Goal: Task Accomplishment & Management: Manage account settings

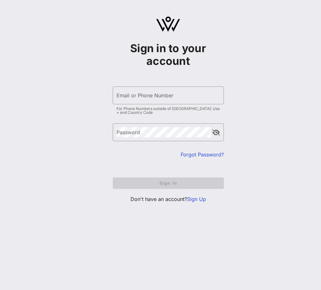
type input "[PERSON_NAME][EMAIL_ADDRESS][PERSON_NAME][DOMAIN_NAME]"
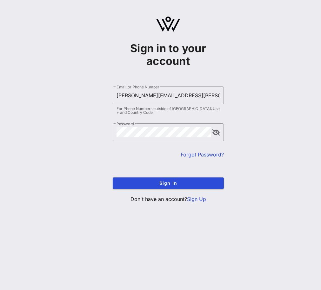
click at [45, 95] on div "Sign in to your account ​ Email or Phone Number [PERSON_NAME][EMAIL_ADDRESS][PE…" at bounding box center [168, 112] width 306 height 224
click at [215, 134] on button "append icon" at bounding box center [216, 132] width 8 height 6
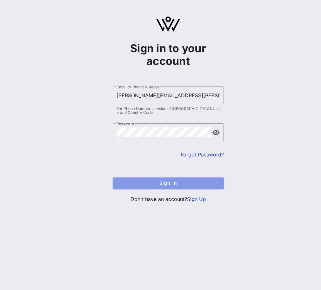
click at [165, 179] on button "Sign In" at bounding box center [168, 182] width 111 height 11
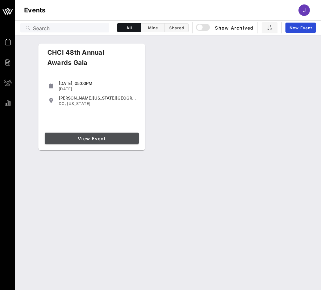
click at [90, 140] on span "View Event" at bounding box center [91, 138] width 89 height 5
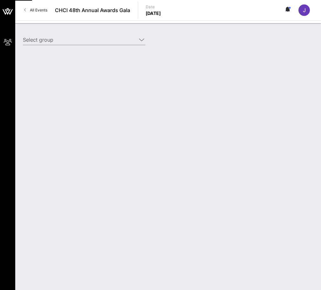
type input "The [PERSON_NAME] Disney Company (The [PERSON_NAME] Disney Company) [[PERSON_NA…"
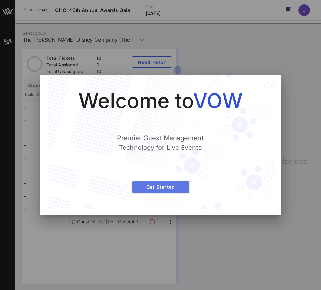
click at [143, 188] on span "Get Started" at bounding box center [160, 186] width 47 height 5
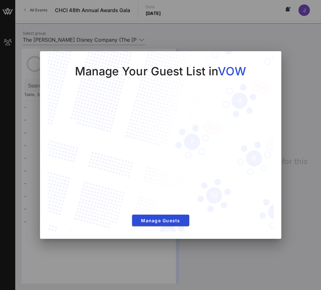
click at [294, 51] on div at bounding box center [160, 145] width 321 height 290
click at [303, 91] on div at bounding box center [160, 145] width 321 height 290
click at [157, 222] on span "Manage Guests" at bounding box center [160, 220] width 47 height 5
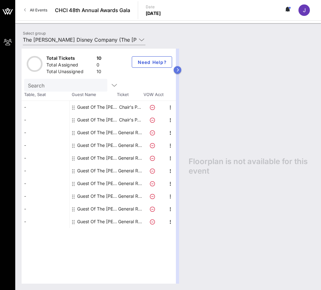
click at [179, 70] on button "button" at bounding box center [178, 70] width 8 height 8
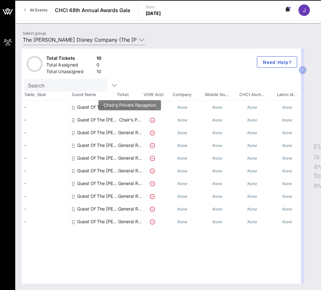
click at [124, 122] on p "Chair's P…" at bounding box center [129, 119] width 25 height 13
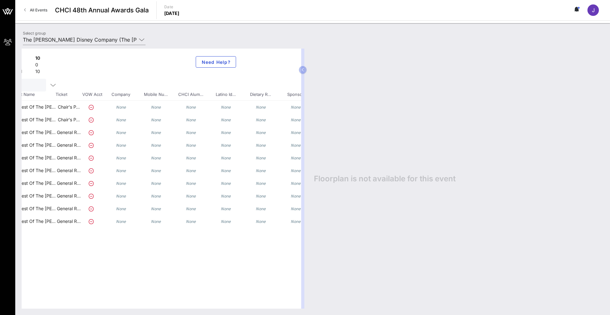
scroll to position [0, 84]
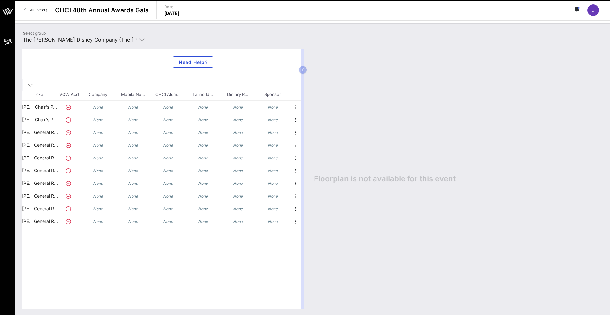
click at [238, 108] on icon "None" at bounding box center [238, 107] width 10 height 5
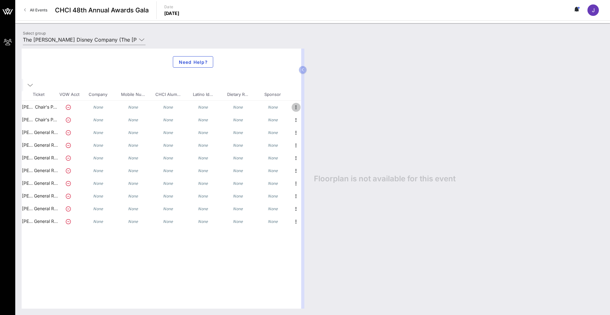
click at [296, 107] on icon "button" at bounding box center [296, 108] width 8 height 8
click at [307, 109] on div "Edit" at bounding box center [312, 109] width 13 height 5
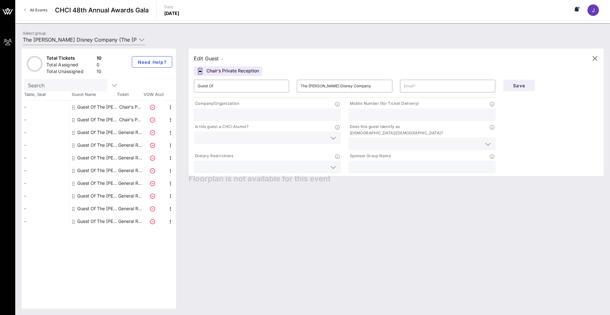
click at [242, 161] on div at bounding box center [267, 167] width 139 height 13
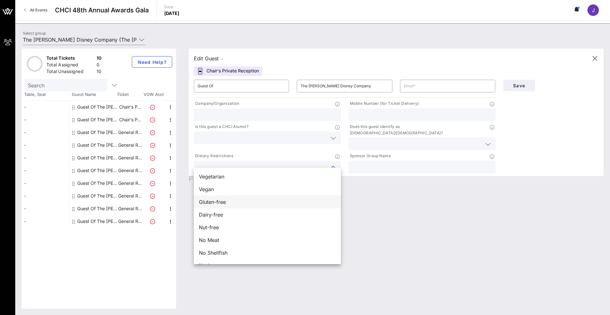
scroll to position [10, 0]
click at [181, 188] on div "Total Tickets 10 Total Assigned 0 Total Unassigned 10 Need Help? Search Table, …" at bounding box center [102, 179] width 161 height 260
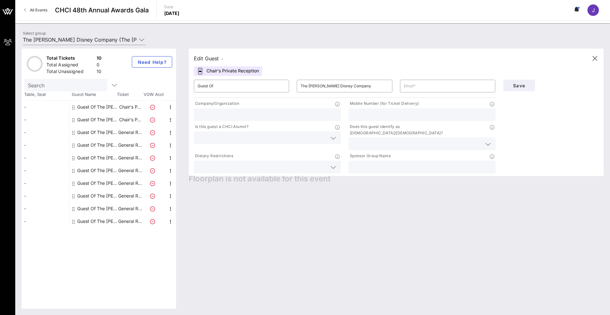
click at [321, 165] on icon at bounding box center [333, 168] width 6 height 8
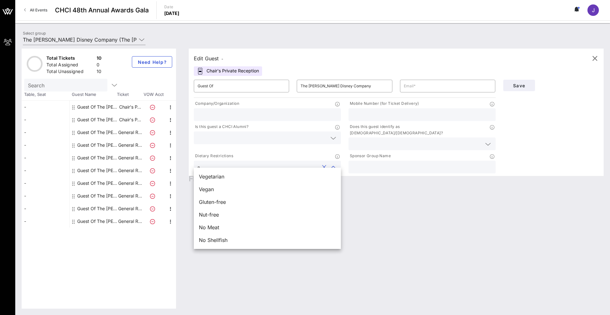
scroll to position [0, 0]
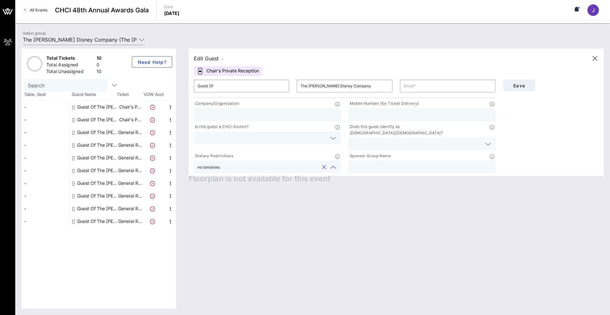
type input "no tomatoes"
click at [271, 207] on div "Edit Guest - Chair's Private Reception ​ Guest Of ​ The [PERSON_NAME] Disney Co…" at bounding box center [392, 179] width 421 height 260
drag, startPoint x: 224, startPoint y: 159, endPoint x: 167, endPoint y: 153, distance: 56.9
click at [167, 153] on div "Total Tickets 10 Total Assigned 0 Total Unassigned 10 Need Help? Search Table, …" at bounding box center [313, 179] width 582 height 260
drag, startPoint x: 184, startPoint y: 158, endPoint x: 159, endPoint y: 155, distance: 25.3
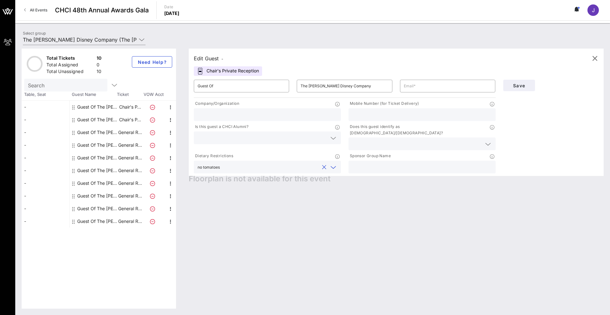
click at [159, 155] on div "Total Tickets 10 Total Assigned 0 Total Unassigned 10 Need Help? Search Table, …" at bounding box center [313, 179] width 582 height 260
click at [321, 154] on icon at bounding box center [337, 156] width 4 height 4
click at [284, 197] on div "Edit Guest - Chair's Private Reception ​ Guest Of ​ The [PERSON_NAME] Disney Co…" at bounding box center [392, 179] width 421 height 260
click at [321, 164] on icon at bounding box center [333, 168] width 6 height 8
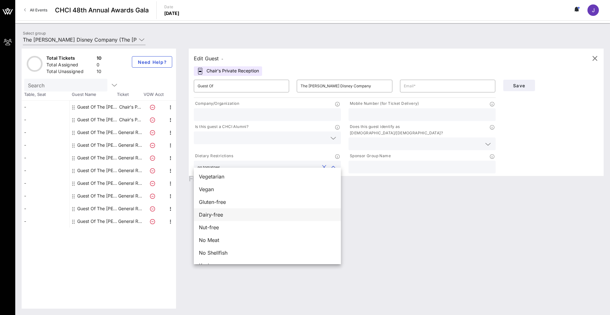
scroll to position [10, 0]
click at [321, 249] on div "Edit Guest - Chair's Private Reception ​ Guest Of ​ The [PERSON_NAME] Disney Co…" at bounding box center [392, 179] width 421 height 260
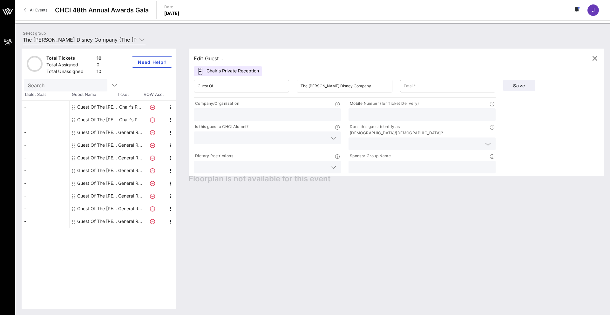
click at [102, 109] on div "Guest Of The [PERSON_NAME] Disney Company" at bounding box center [97, 107] width 40 height 13
click at [103, 107] on div "Guest Of The [PERSON_NAME] Disney Company" at bounding box center [97, 107] width 40 height 13
click at [219, 86] on input "Guest Of" at bounding box center [242, 86] width 88 height 10
click at [214, 116] on input "text" at bounding box center [267, 115] width 139 height 8
type input "The [PERSON_NAME] Disney Company"
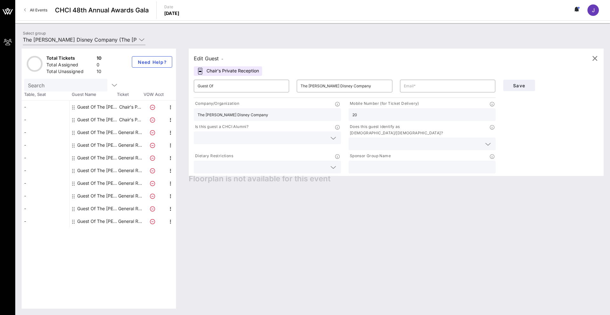
type input "2"
click at [321, 83] on input "text" at bounding box center [448, 86] width 88 height 10
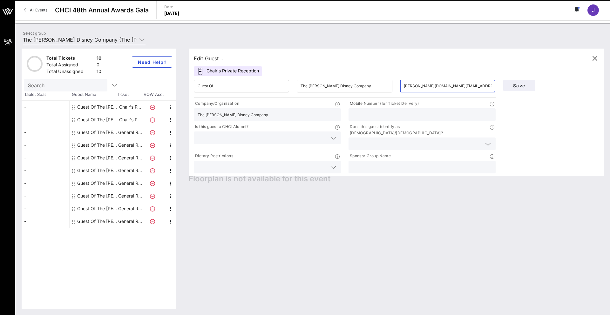
type input "[PERSON_NAME][DOMAIN_NAME][EMAIL_ADDRESS][PERSON_NAME][DOMAIN_NAME]"
click at [321, 118] on input "text" at bounding box center [421, 115] width 139 height 8
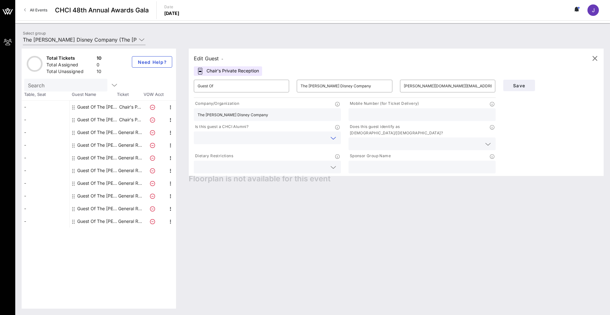
click at [273, 136] on input "text" at bounding box center [262, 138] width 129 height 8
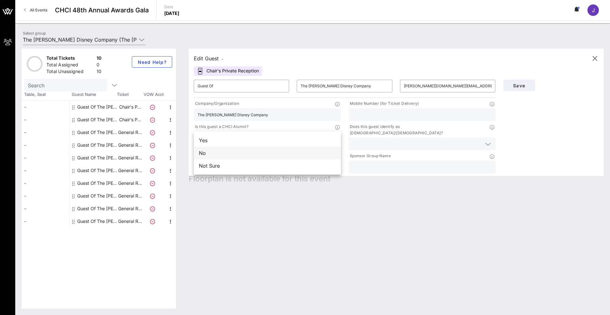
click at [251, 152] on div "No" at bounding box center [267, 153] width 147 height 13
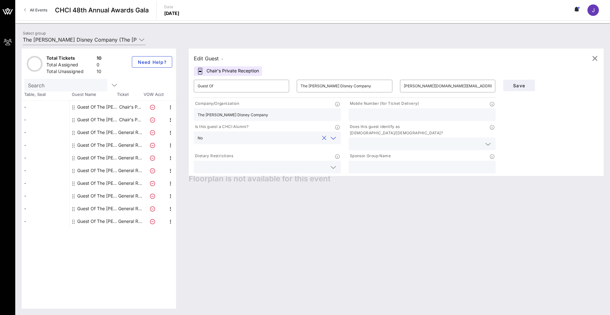
click at [321, 140] on input "text" at bounding box center [416, 144] width 129 height 8
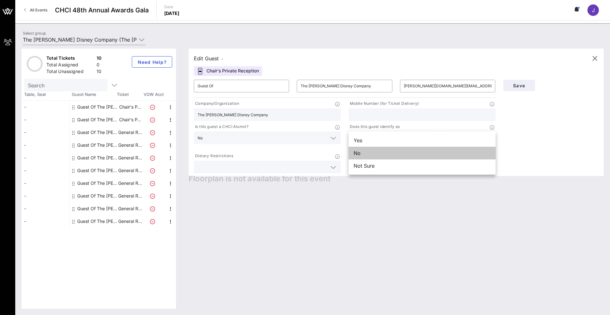
drag, startPoint x: 382, startPoint y: 155, endPoint x: 368, endPoint y: 154, distance: 13.4
click at [321, 155] on div "No" at bounding box center [422, 153] width 147 height 13
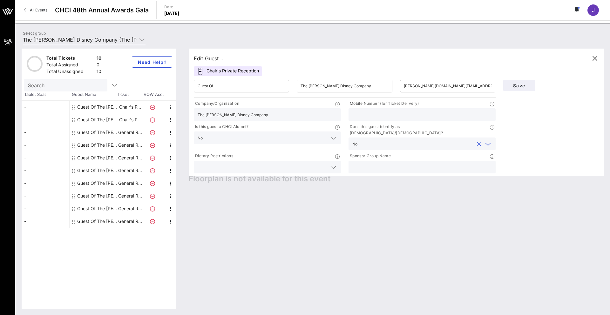
click at [279, 163] on input "text" at bounding box center [262, 167] width 129 height 8
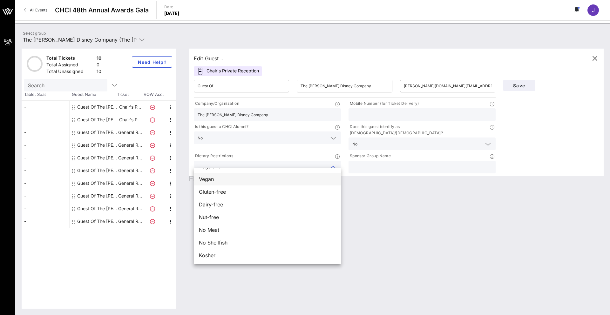
scroll to position [0, 0]
click at [282, 153] on div "Dietary Restrictions" at bounding box center [267, 157] width 147 height 8
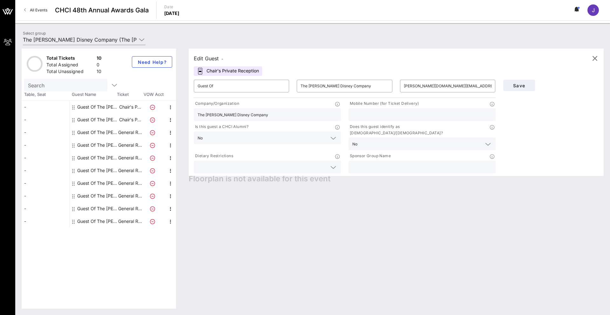
click at [321, 163] on input "text" at bounding box center [421, 167] width 139 height 8
type input "The [PERSON_NAME] Disney Company"
click at [321, 117] on input "text" at bounding box center [421, 115] width 139 height 8
type input "[PHONE_NUMBER]"
click at [321, 223] on div "Edit Guest - Chair's Private Reception ​ Guest Of ​ The [PERSON_NAME] Disney Co…" at bounding box center [392, 179] width 421 height 260
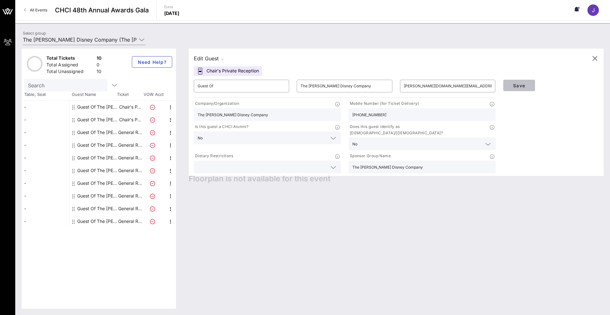
click at [321, 88] on span "Save" at bounding box center [519, 85] width 22 height 5
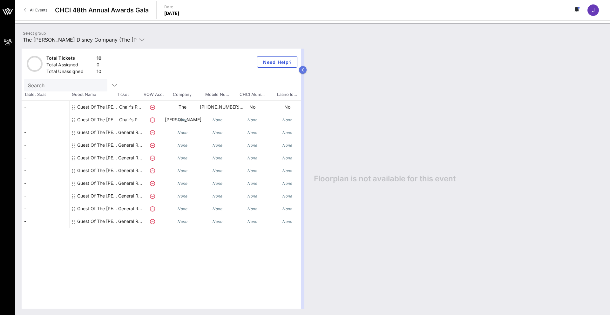
click at [302, 71] on icon "button" at bounding box center [302, 70] width 3 height 4
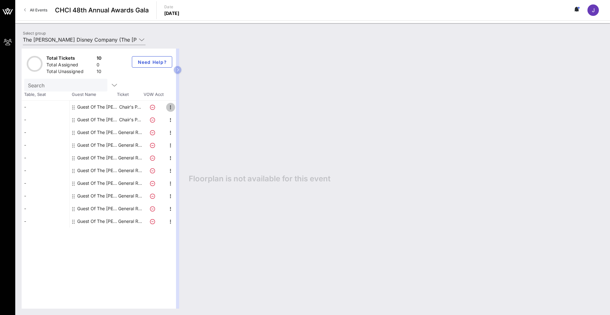
click at [172, 108] on icon "button" at bounding box center [171, 108] width 8 height 8
click at [179, 109] on div "Edit" at bounding box center [186, 109] width 23 height 13
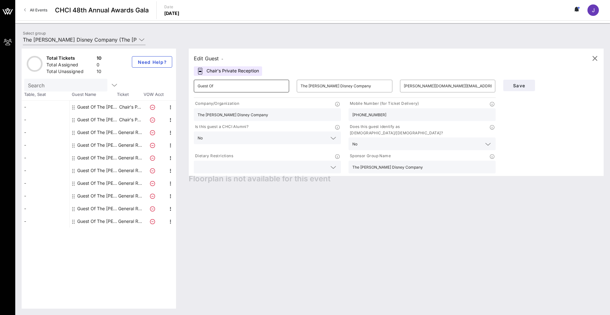
click at [219, 86] on input "Guest Of" at bounding box center [242, 86] width 88 height 10
click at [227, 194] on div "Edit Guest - Chair's Private Reception ​ Guest Of ​ The [PERSON_NAME] Disney Co…" at bounding box center [392, 179] width 421 height 260
click at [241, 87] on input "Guest Of" at bounding box center [242, 86] width 88 height 10
click at [248, 82] on input "Guest Of" at bounding box center [242, 86] width 88 height 10
drag, startPoint x: 220, startPoint y: 84, endPoint x: 191, endPoint y: 83, distance: 29.2
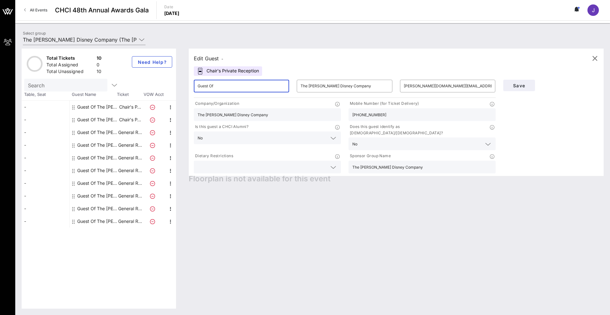
click at [192, 83] on div "​ Guest Of" at bounding box center [241, 86] width 103 height 20
click at [226, 89] on input "Guest Of" at bounding box center [242, 86] width 88 height 10
type input "G"
type input "[PERSON_NAME]"
click at [321, 86] on span "Save" at bounding box center [519, 85] width 22 height 5
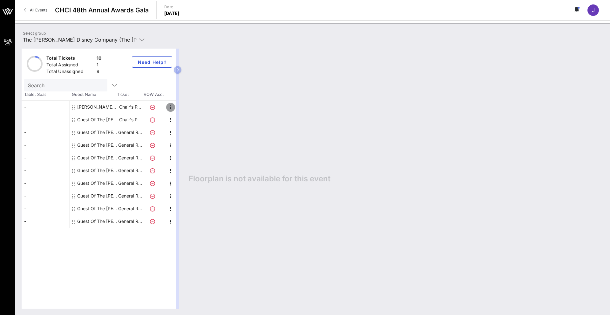
click at [169, 106] on icon "button" at bounding box center [171, 108] width 8 height 8
click at [182, 109] on div "Edit" at bounding box center [186, 109] width 13 height 5
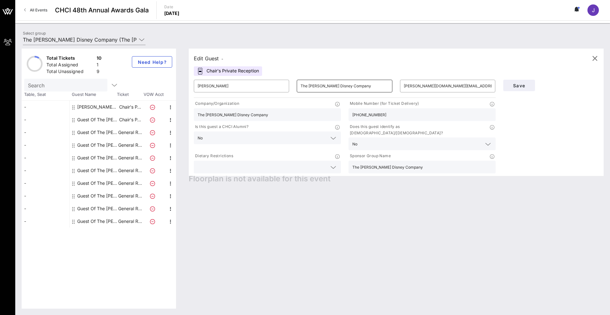
click at [321, 86] on input "The [PERSON_NAME] Disney Company" at bounding box center [345, 86] width 88 height 10
drag, startPoint x: 341, startPoint y: 86, endPoint x: 254, endPoint y: 85, distance: 86.4
click at [254, 85] on div "​ [PERSON_NAME] ​ The [PERSON_NAME] Disney Company ​ [PERSON_NAME][DOMAIN_NAME]…" at bounding box center [344, 86] width 309 height 20
click at [321, 201] on div "Edit Guest - Chair's Private Reception ​ [PERSON_NAME] ​ ​ [PERSON_NAME][DOMAIN…" at bounding box center [392, 179] width 421 height 260
click at [321, 83] on input "text" at bounding box center [345, 86] width 88 height 10
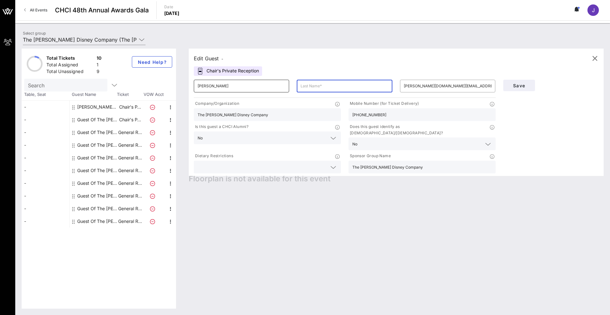
click at [268, 89] on input "[PERSON_NAME]" at bounding box center [242, 86] width 88 height 10
type input "S"
click at [246, 87] on input "text" at bounding box center [242, 86] width 88 height 10
type input "[PERSON_NAME]"
type input "Fox"
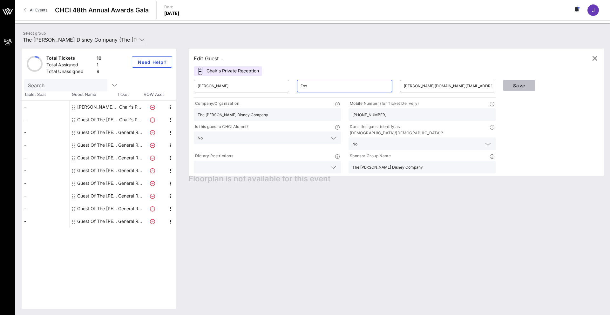
click at [321, 83] on span "Save" at bounding box center [519, 85] width 22 height 5
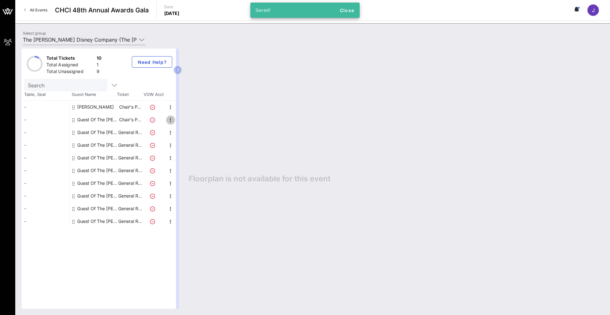
click at [171, 120] on icon "button" at bounding box center [171, 120] width 8 height 8
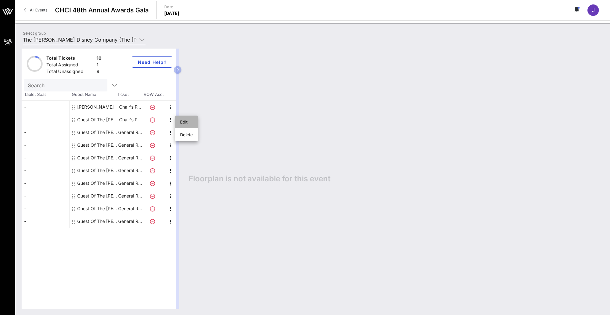
click at [187, 121] on div "Edit" at bounding box center [186, 121] width 13 height 5
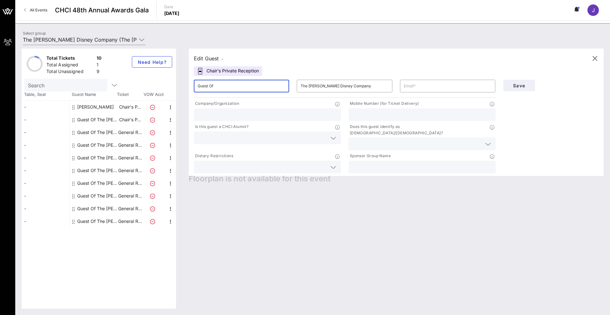
drag, startPoint x: 221, startPoint y: 86, endPoint x: 194, endPoint y: 84, distance: 27.1
click at [194, 84] on div "​ Guest Of" at bounding box center [241, 86] width 95 height 13
type input "[PERSON_NAME]"
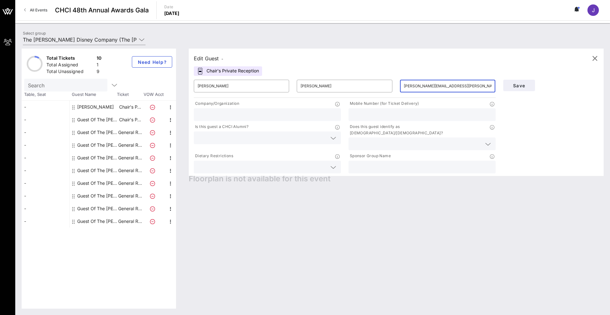
type input "[PERSON_NAME][EMAIL_ADDRESS][PERSON_NAME][DOMAIN_NAME]"
click at [238, 115] on input "text" at bounding box center [267, 115] width 139 height 8
type input "The [PERSON_NAME] Disney Company"
type input "[PHONE_NUMBER]"
click at [203, 134] on input "text" at bounding box center [262, 138] width 129 height 8
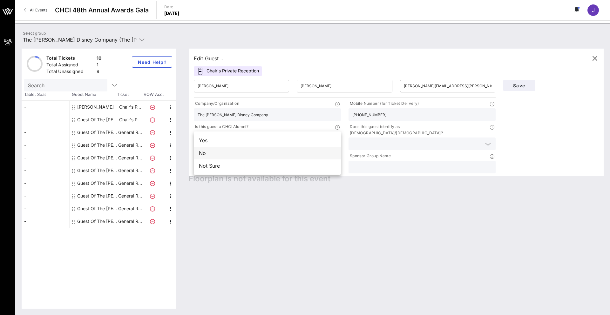
click at [201, 149] on div "No" at bounding box center [267, 153] width 147 height 13
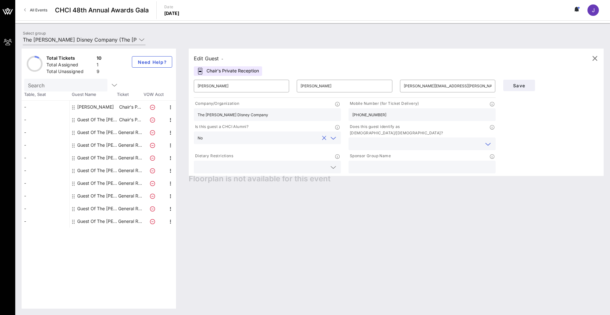
click at [321, 140] on input "text" at bounding box center [416, 144] width 129 height 8
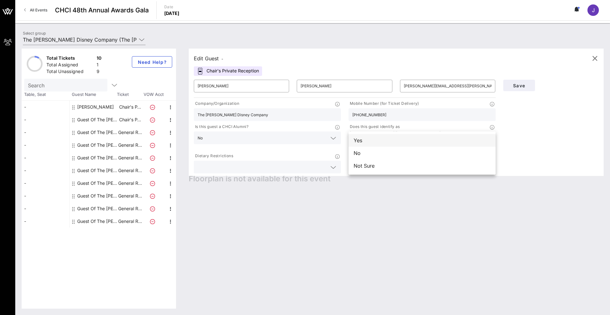
click at [321, 140] on div "Yes" at bounding box center [422, 140] width 147 height 13
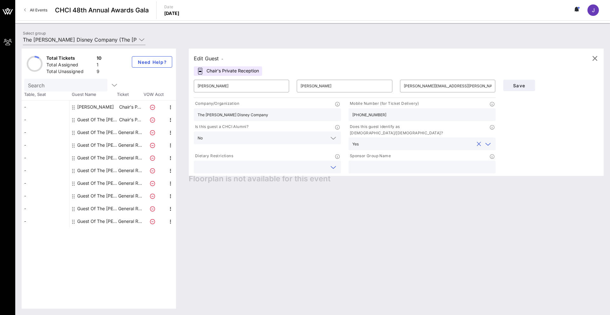
click at [245, 163] on input "text" at bounding box center [262, 167] width 129 height 8
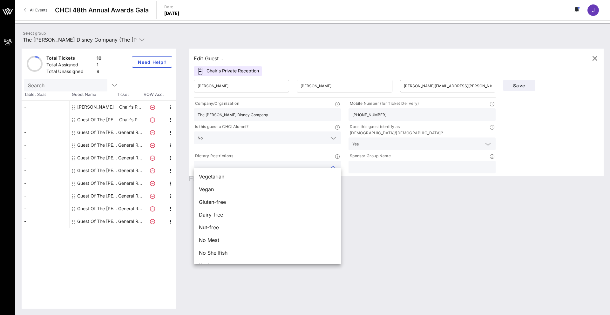
click at [321, 225] on div "Edit Guest - Chair's Private Reception ​ [PERSON_NAME] ​ [PERSON_NAME] ​ [PERSO…" at bounding box center [392, 179] width 421 height 260
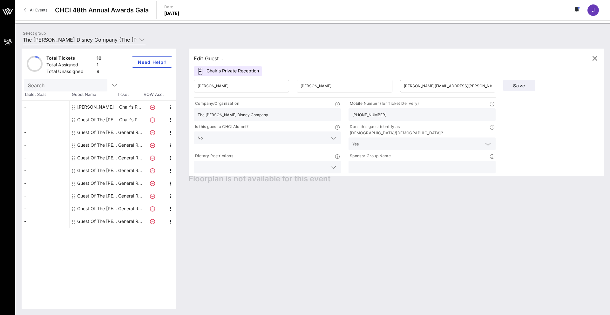
click at [321, 163] on input "text" at bounding box center [421, 167] width 139 height 8
type input "The [PERSON_NAME] Disney Company"
click at [321, 182] on div "Edit Guest - Chair's Private Reception ​ [PERSON_NAME] ​ [PERSON_NAME] ​ [PERSO…" at bounding box center [392, 179] width 421 height 260
click at [321, 88] on button "Save" at bounding box center [519, 85] width 32 height 11
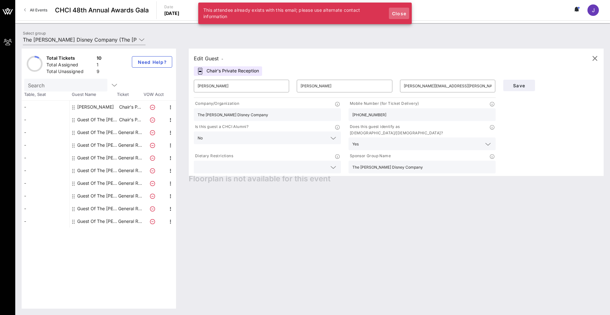
click at [321, 12] on span "Close" at bounding box center [398, 13] width 15 height 5
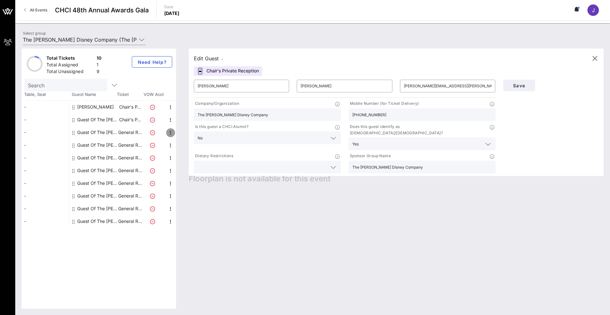
click at [170, 132] on icon "button" at bounding box center [171, 133] width 8 height 8
click at [183, 134] on div "Edit" at bounding box center [186, 134] width 13 height 5
type input "Guest Of"
type input "The [PERSON_NAME] Disney Company"
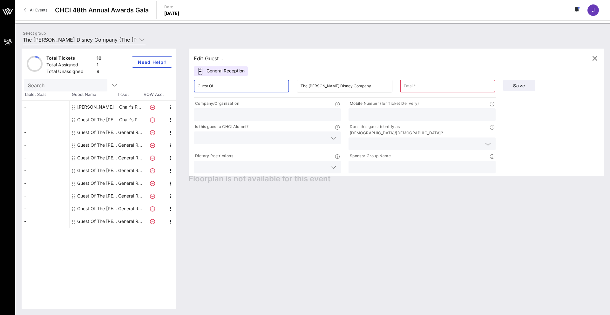
drag, startPoint x: 218, startPoint y: 83, endPoint x: 180, endPoint y: 83, distance: 38.4
click at [180, 83] on div "Total Tickets 10 Total Assigned 1 Total Unassigned 9 Need Help? Search Table, S…" at bounding box center [313, 179] width 582 height 260
drag, startPoint x: 227, startPoint y: 86, endPoint x: 148, endPoint y: 78, distance: 79.0
click at [148, 78] on div "Total Tickets 10 Total Assigned 1 Total Unassigned 9 Need Help? Search Table, S…" at bounding box center [313, 179] width 582 height 260
type input "[PERSON_NAME]"
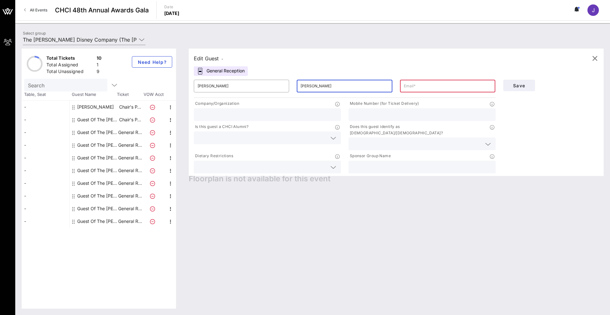
type input "[PERSON_NAME]"
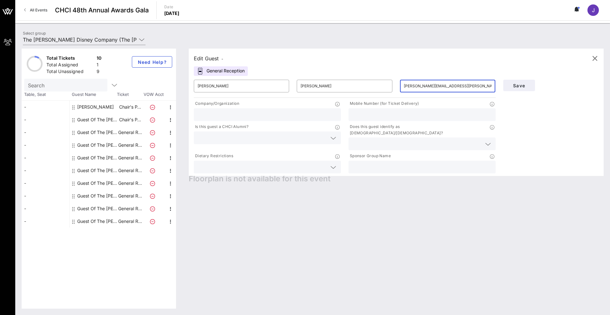
type input "[PERSON_NAME][EMAIL_ADDRESS][PERSON_NAME][DOMAIN_NAME]"
click at [321, 84] on span "Save" at bounding box center [519, 85] width 22 height 5
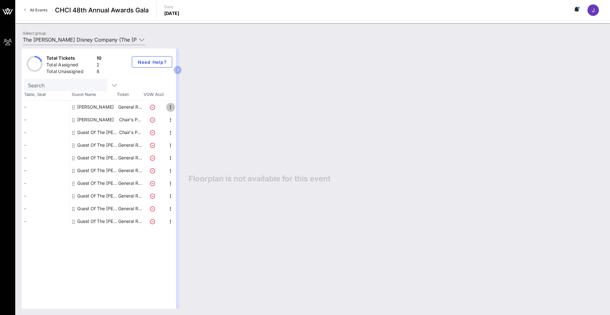
click at [172, 109] on icon "button" at bounding box center [171, 108] width 8 height 8
click at [182, 110] on div "Edit" at bounding box center [186, 109] width 13 height 5
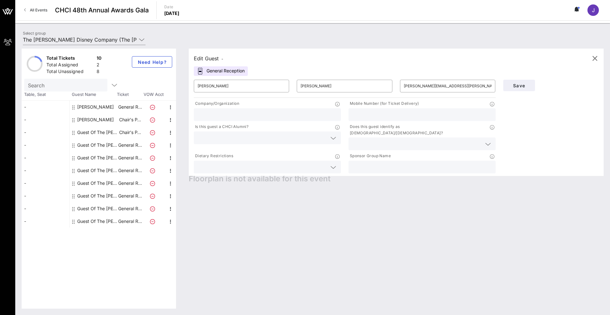
click at [226, 112] on input "text" at bounding box center [267, 115] width 139 height 8
type input "The [PERSON_NAME] Disney Company"
click at [321, 134] on icon at bounding box center [333, 138] width 6 height 8
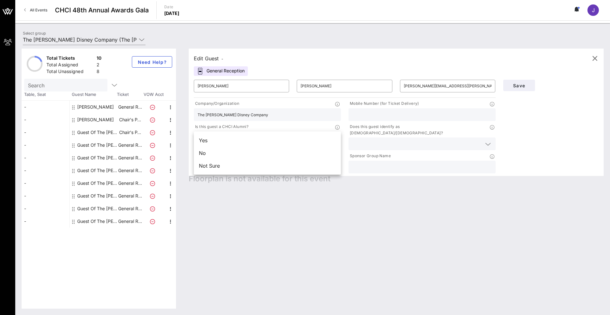
click at [307, 150] on div "No" at bounding box center [267, 153] width 147 height 13
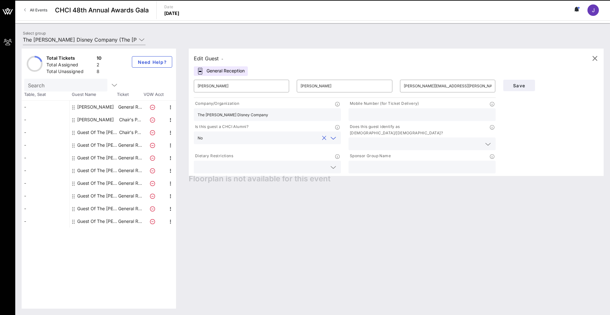
click at [321, 140] on icon at bounding box center [488, 144] width 6 height 8
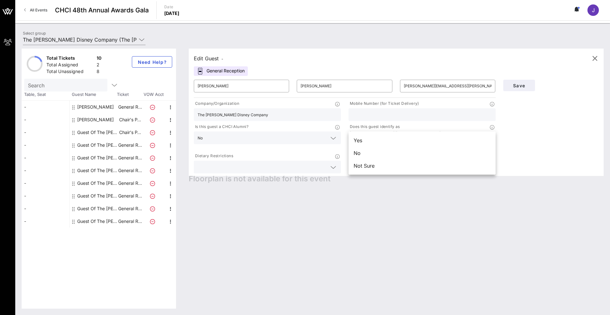
drag, startPoint x: 386, startPoint y: 151, endPoint x: 377, endPoint y: 150, distance: 9.3
click at [321, 151] on div "No" at bounding box center [422, 153] width 147 height 13
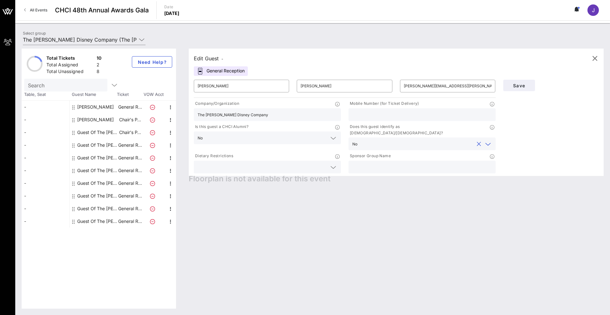
click at [321, 163] on input "text" at bounding box center [421, 167] width 139 height 8
type input "The [PERSON_NAME] Disney Company"
click at [321, 83] on span "Save" at bounding box center [519, 85] width 22 height 5
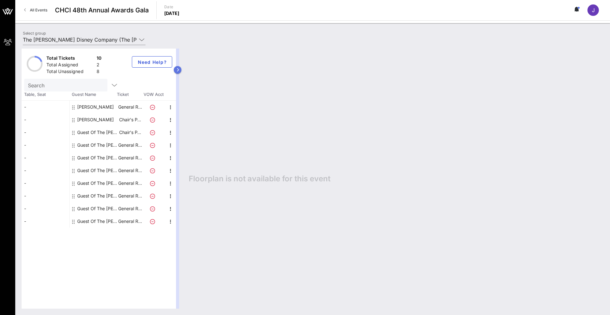
click at [177, 71] on icon "button" at bounding box center [177, 70] width 3 height 4
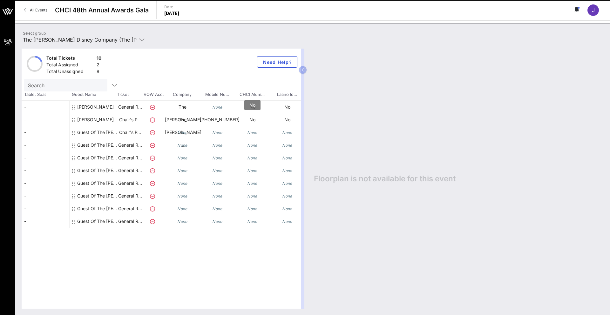
scroll to position [0, 0]
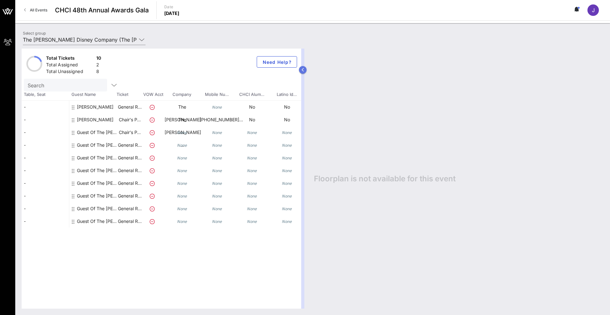
click at [302, 71] on icon "button" at bounding box center [302, 70] width 3 height 4
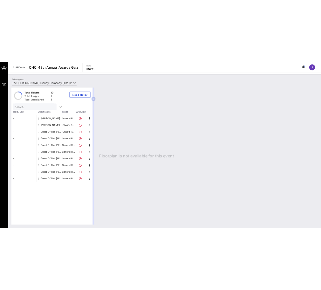
scroll to position [0, 0]
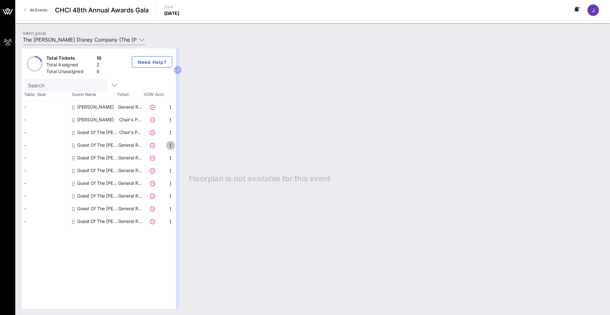
click at [171, 146] on icon "button" at bounding box center [171, 146] width 8 height 8
click at [185, 148] on div "Edit" at bounding box center [186, 147] width 13 height 5
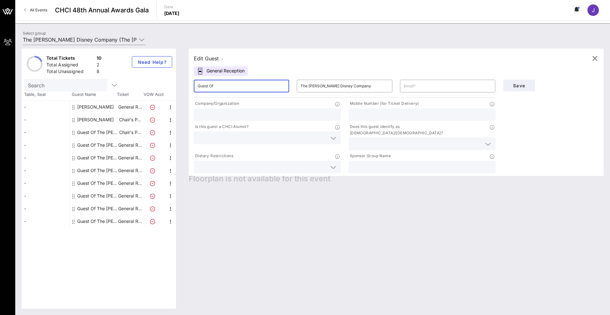
drag, startPoint x: 228, startPoint y: 86, endPoint x: 169, endPoint y: 78, distance: 59.6
click at [169, 78] on div "Total Tickets 10 Total Assigned 2 Total Unassigned 8 Need Help? Search Table, S…" at bounding box center [313, 179] width 582 height 260
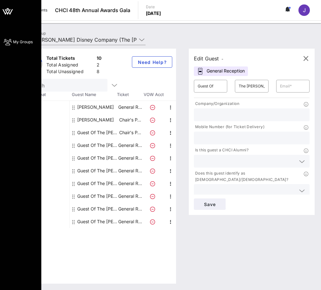
scroll to position [0, 0]
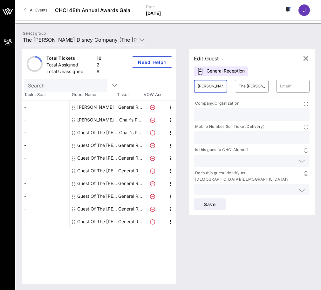
type input "[PERSON_NAME]"
type input "[PERSON_NAME][EMAIL_ADDRESS][PERSON_NAME][DOMAIN_NAME]"
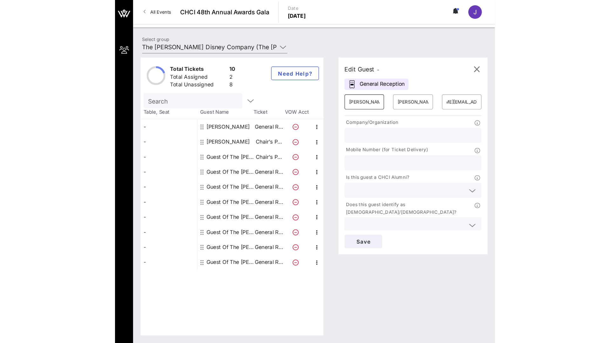
scroll to position [0, 0]
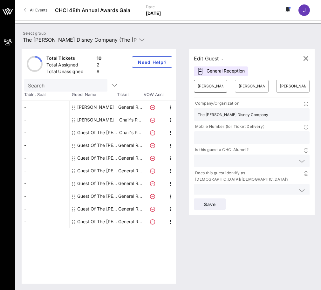
type input "The [PERSON_NAME] Disney Company"
click at [219, 161] on input "text" at bounding box center [247, 161] width 98 height 8
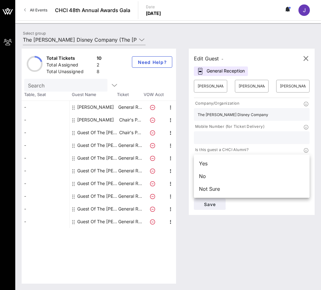
click at [235, 180] on div "No" at bounding box center [252, 176] width 116 height 13
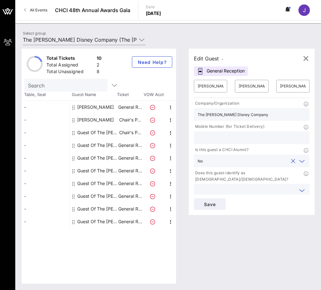
click at [230, 186] on input "text" at bounding box center [247, 190] width 98 height 8
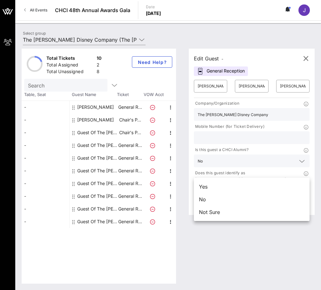
click at [213, 198] on div "No" at bounding box center [252, 199] width 116 height 13
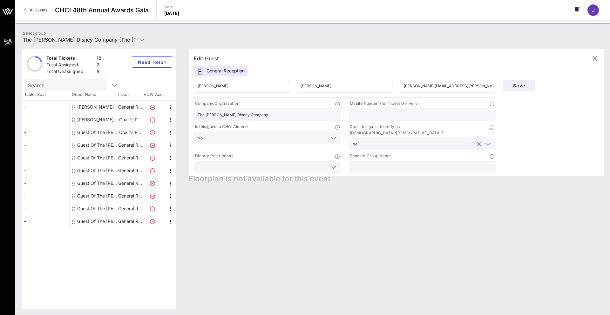
click at [287, 163] on input "text" at bounding box center [262, 167] width 129 height 8
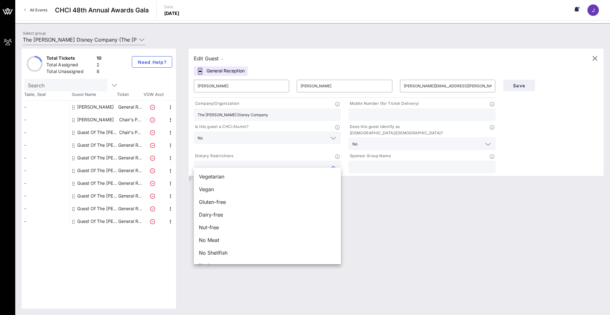
click at [321, 163] on input "text" at bounding box center [421, 167] width 139 height 8
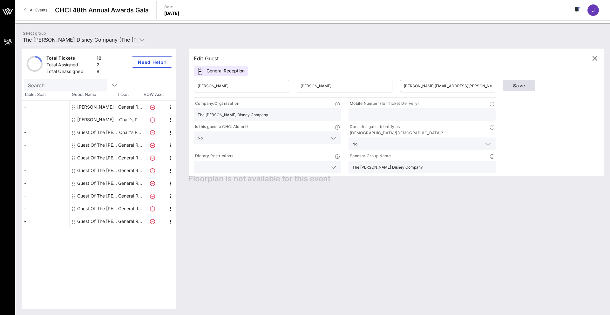
type input "The [PERSON_NAME] Disney Company"
click at [321, 83] on span "Save" at bounding box center [519, 85] width 22 height 5
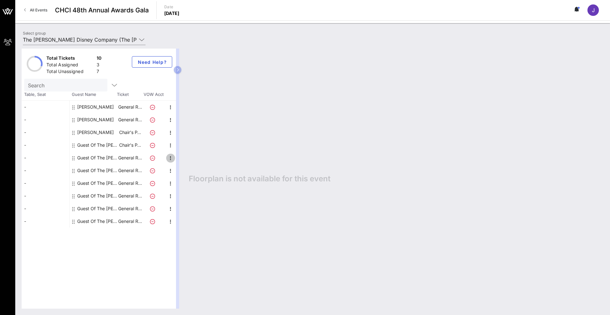
click at [168, 158] on icon "button" at bounding box center [171, 158] width 8 height 8
click at [183, 159] on div "Edit" at bounding box center [186, 160] width 13 height 5
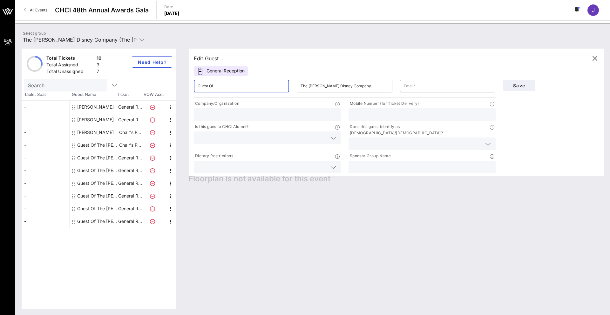
drag, startPoint x: 200, startPoint y: 87, endPoint x: 157, endPoint y: 85, distance: 42.6
click at [158, 85] on div "Total Tickets 10 Total Assigned 3 Total Unassigned 7 Need Help? Search Table, S…" at bounding box center [313, 179] width 582 height 260
type input "[PERSON_NAME]"
type input "Chistolini"
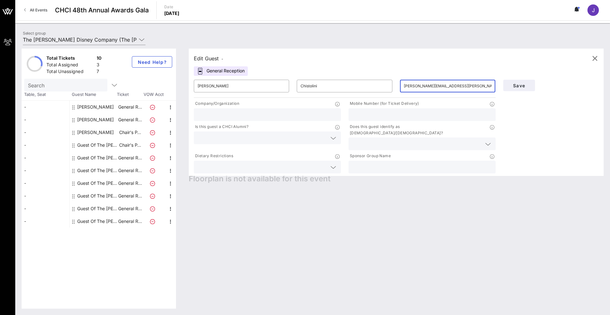
type input "[PERSON_NAME][EMAIL_ADDRESS][PERSON_NAME][DOMAIN_NAME]"
click at [295, 112] on input "text" at bounding box center [267, 115] width 139 height 8
type input "The [PERSON_NAME] Disney Company"
click at [256, 144] on div at bounding box center [267, 138] width 139 height 13
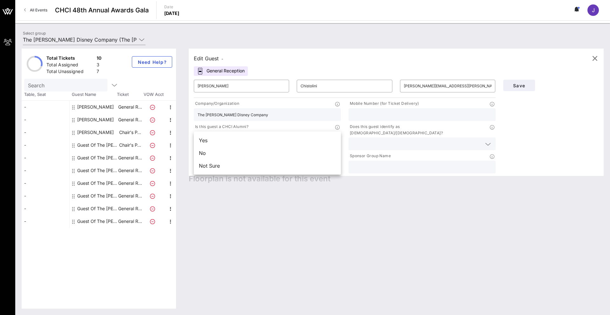
drag, startPoint x: 245, startPoint y: 158, endPoint x: 238, endPoint y: 156, distance: 7.2
click at [244, 158] on div "No" at bounding box center [267, 153] width 147 height 13
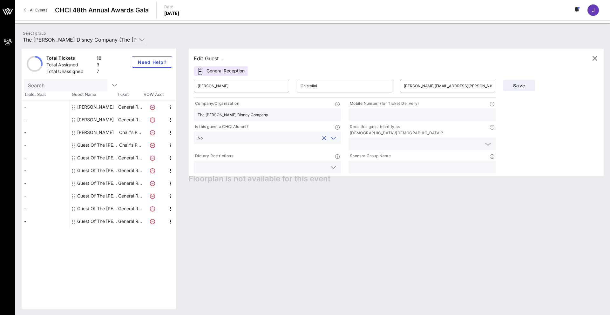
click at [321, 136] on div "Is this guest a CHCI Alumni? No" at bounding box center [267, 136] width 155 height 29
click at [321, 140] on input "text" at bounding box center [416, 144] width 129 height 8
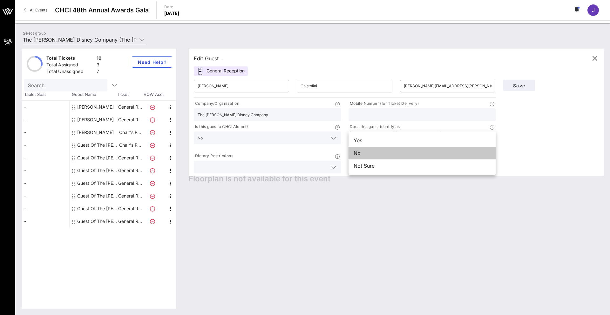
drag, startPoint x: 356, startPoint y: 154, endPoint x: 318, endPoint y: 163, distance: 39.1
click at [321, 154] on div "No" at bounding box center [422, 153] width 147 height 13
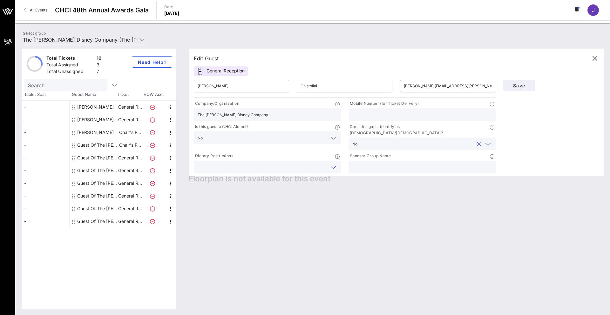
click at [291, 163] on input "text" at bounding box center [262, 167] width 129 height 8
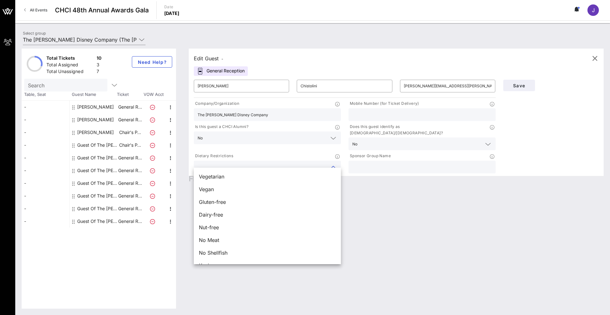
click at [321, 163] on input "text" at bounding box center [421, 167] width 139 height 8
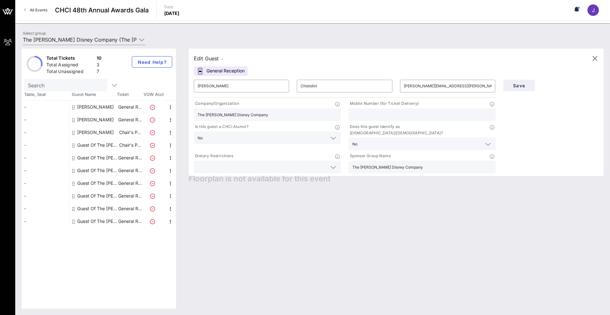
type input "The [PERSON_NAME] Disney Company"
click at [321, 88] on button "Save" at bounding box center [519, 85] width 32 height 11
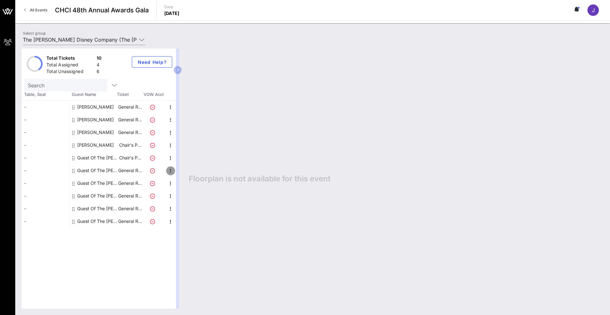
click at [172, 170] on icon "button" at bounding box center [171, 171] width 8 height 8
click at [185, 173] on div "Edit" at bounding box center [186, 172] width 13 height 5
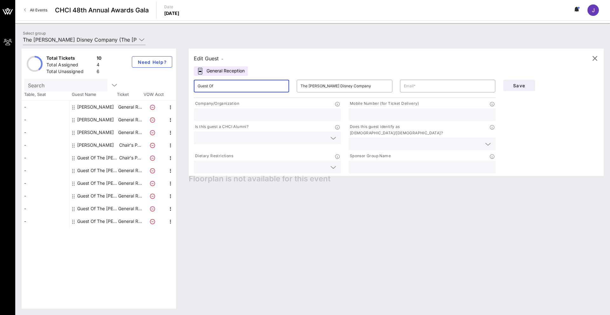
drag, startPoint x: 216, startPoint y: 86, endPoint x: 172, endPoint y: 80, distance: 44.3
click at [172, 80] on div "Total Tickets 10 Total Assigned 4 Total Unassigned 6 Need Help? Search Table, S…" at bounding box center [313, 179] width 582 height 260
type input "[PERSON_NAME]"
type input "Greenfield"
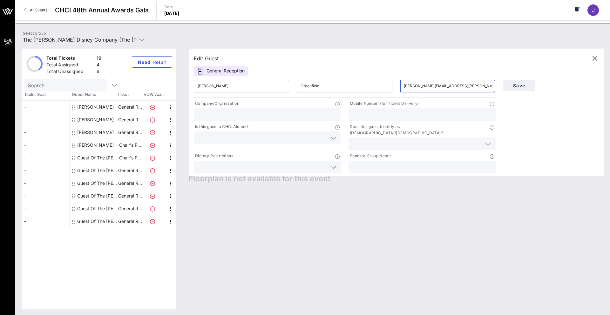
type input "[PERSON_NAME][EMAIL_ADDRESS][PERSON_NAME][DOMAIN_NAME]"
type input "The [PERSON_NAME] Disney Company"
click at [321, 138] on icon at bounding box center [333, 138] width 6 height 8
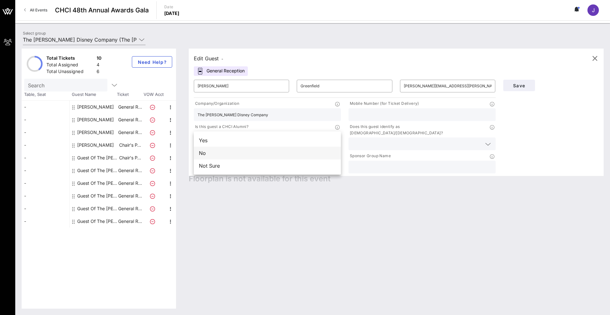
click at [238, 153] on div "No" at bounding box center [267, 153] width 147 height 13
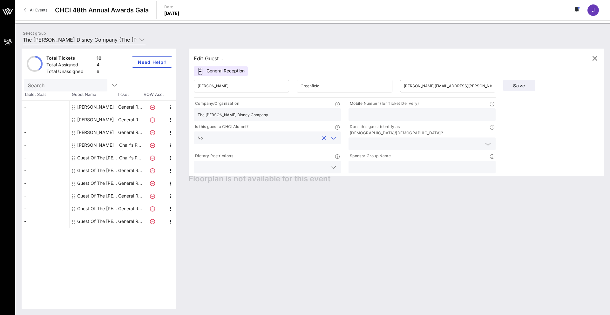
click at [321, 140] on input "text" at bounding box center [416, 144] width 129 height 8
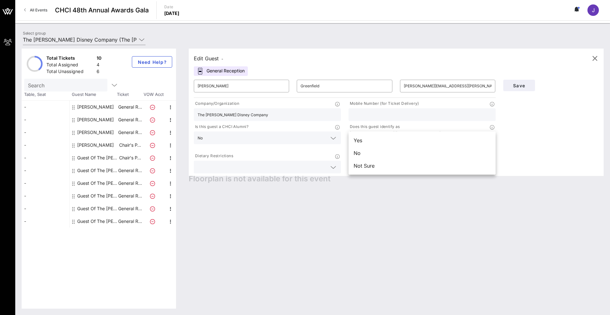
drag, startPoint x: 362, startPoint y: 154, endPoint x: 348, endPoint y: 157, distance: 14.6
click at [321, 154] on div "No" at bounding box center [422, 153] width 147 height 13
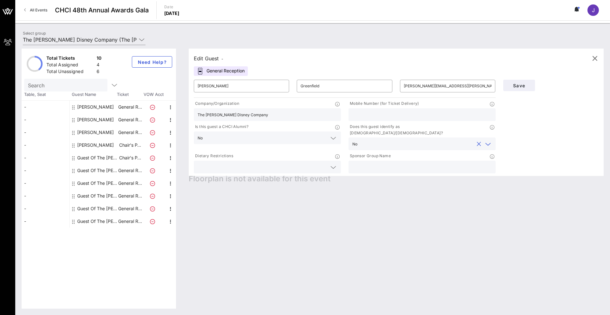
click at [270, 163] on input "text" at bounding box center [262, 167] width 129 height 8
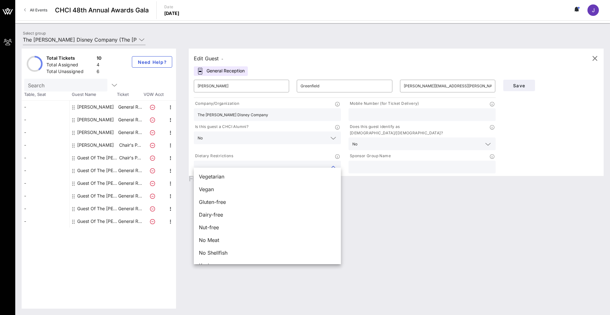
click at [321, 163] on input "text" at bounding box center [421, 167] width 139 height 8
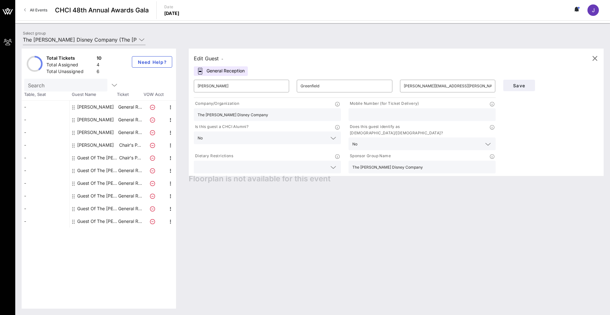
type input "The [PERSON_NAME] Disney Company"
click at [321, 212] on div "Edit Guest - General Reception ​ [PERSON_NAME] ​ [PERSON_NAME] ​ [PERSON_NAME][…" at bounding box center [392, 179] width 421 height 260
click at [321, 88] on span "Save" at bounding box center [519, 85] width 22 height 5
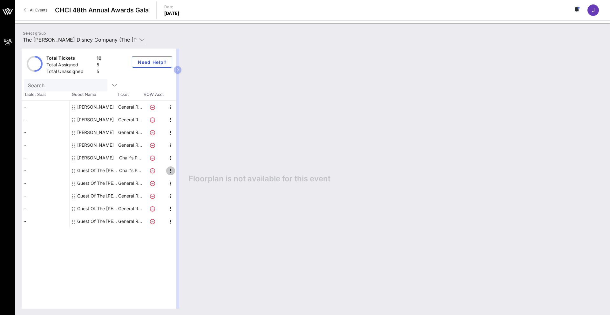
click at [172, 170] on icon "button" at bounding box center [171, 171] width 8 height 8
click at [185, 173] on div "Edit" at bounding box center [186, 172] width 13 height 5
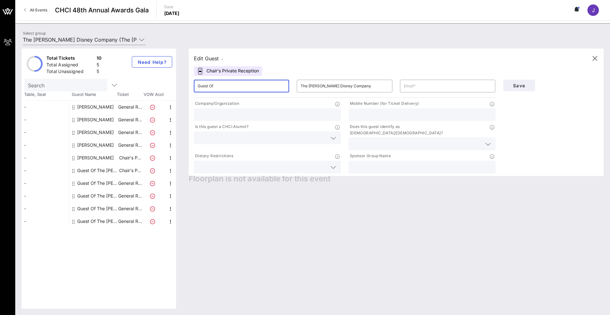
drag, startPoint x: 228, startPoint y: 85, endPoint x: 179, endPoint y: 78, distance: 49.7
click at [181, 79] on div "Total Tickets 10 Total Assigned 5 Total Unassigned 5 Need Help? Search Table, S…" at bounding box center [313, 179] width 582 height 260
type input "Alivia"
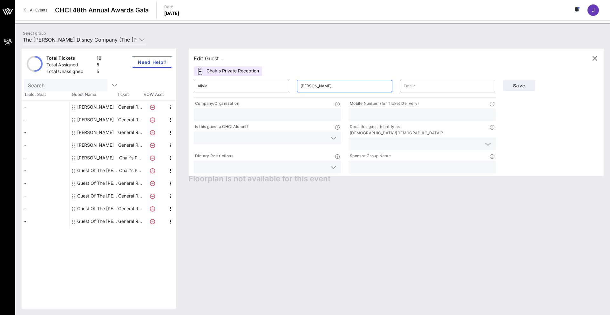
type input "[PERSON_NAME]"
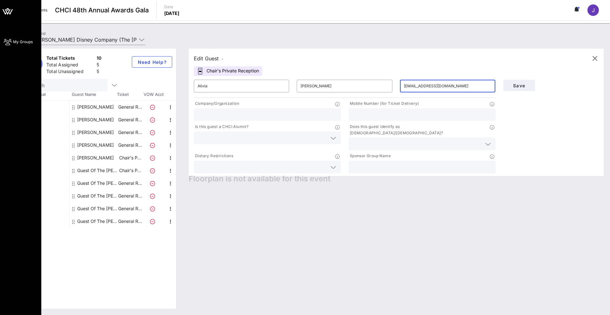
type input "[EMAIL_ADDRESS][DOMAIN_NAME]"
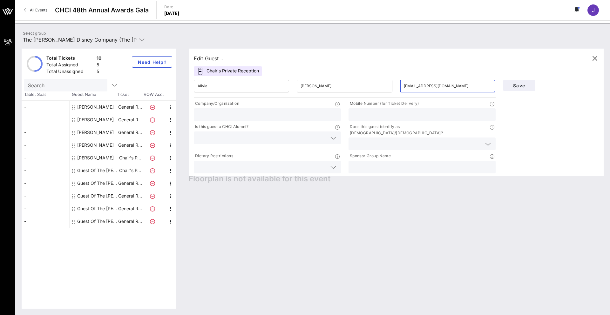
click at [271, 115] on input "text" at bounding box center [267, 115] width 139 height 8
click at [284, 118] on input "text" at bounding box center [267, 115] width 139 height 8
type input "Motion Picture Association"
click at [244, 140] on input "text" at bounding box center [262, 138] width 129 height 8
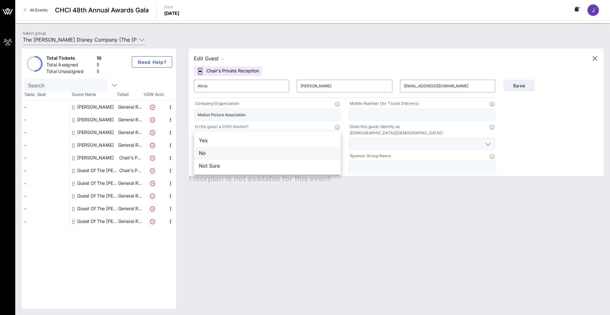
click at [221, 152] on div "No" at bounding box center [267, 153] width 147 height 13
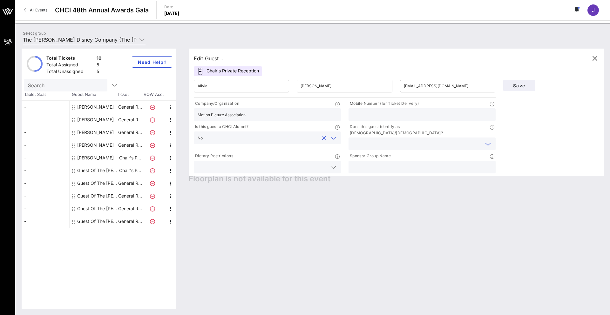
click at [321, 141] on input "text" at bounding box center [416, 144] width 129 height 8
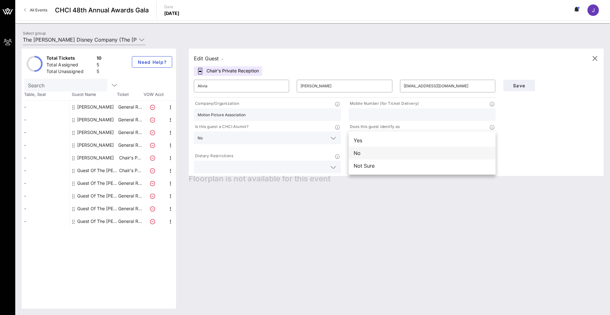
click at [321, 157] on div "No" at bounding box center [422, 153] width 147 height 13
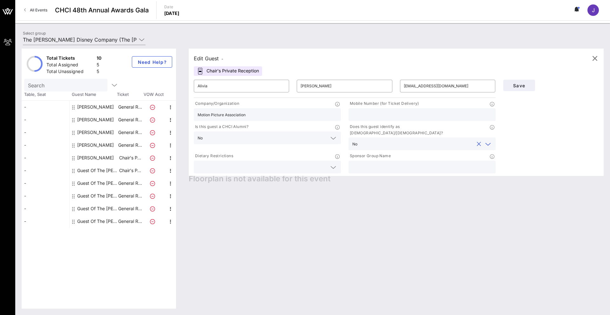
click at [237, 163] on input "text" at bounding box center [262, 167] width 129 height 8
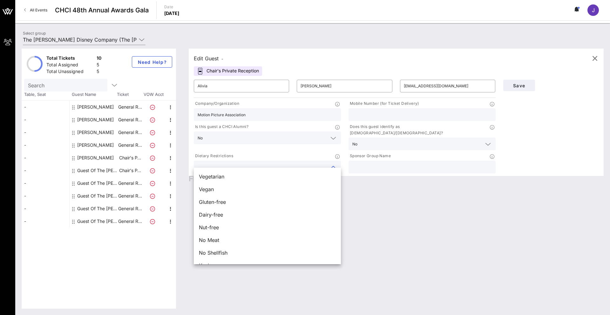
click at [240, 163] on input "text" at bounding box center [262, 167] width 129 height 8
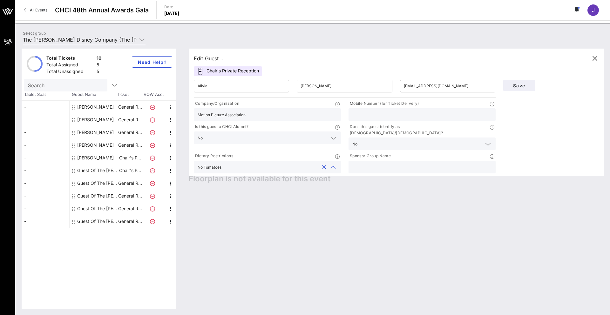
type input "No Tomatoes"
click at [321, 164] on input "text" at bounding box center [421, 167] width 139 height 8
type input "The [PERSON_NAME] Disney Company"
drag, startPoint x: 423, startPoint y: 199, endPoint x: 398, endPoint y: 200, distance: 25.1
click at [321, 199] on div "Edit Guest - Chair's Private Reception ​ Alivia ​ [PERSON_NAME] ​ [EMAIL_ADDRES…" at bounding box center [392, 179] width 421 height 260
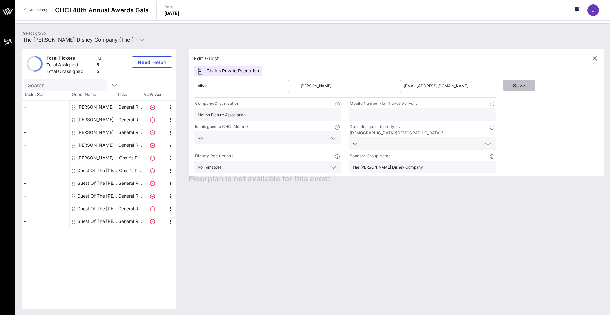
click at [321, 85] on span "Save" at bounding box center [519, 85] width 22 height 5
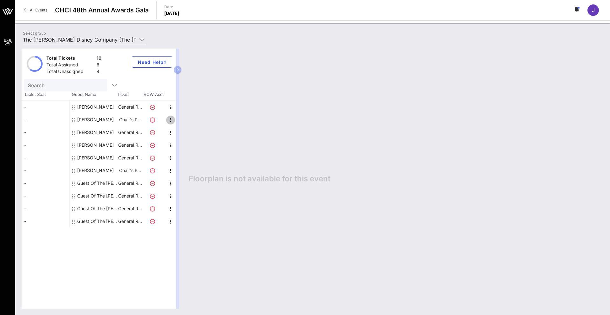
click at [170, 120] on icon "button" at bounding box center [171, 120] width 8 height 8
click at [182, 122] on div "Edit" at bounding box center [186, 121] width 13 height 5
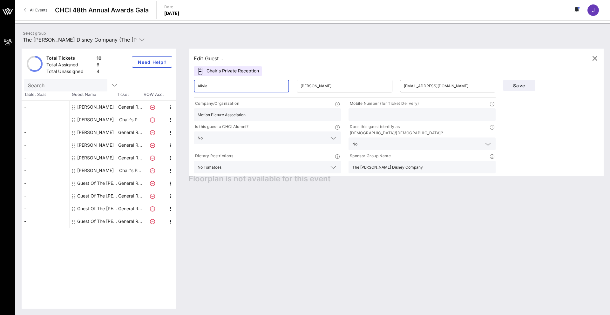
drag, startPoint x: 259, startPoint y: 87, endPoint x: 140, endPoint y: 74, distance: 119.3
click at [140, 74] on div "Total Tickets 10 Total Assigned 6 Total Unassigned 4 Need Help? Search Table, S…" at bounding box center [313, 179] width 582 height 260
drag, startPoint x: 294, startPoint y: 85, endPoint x: 272, endPoint y: 85, distance: 22.2
click at [272, 85] on div "​ ​ [PERSON_NAME] ​ [EMAIL_ADDRESS][DOMAIN_NAME]" at bounding box center [344, 86] width 309 height 20
drag, startPoint x: 484, startPoint y: 86, endPoint x: 356, endPoint y: 82, distance: 128.4
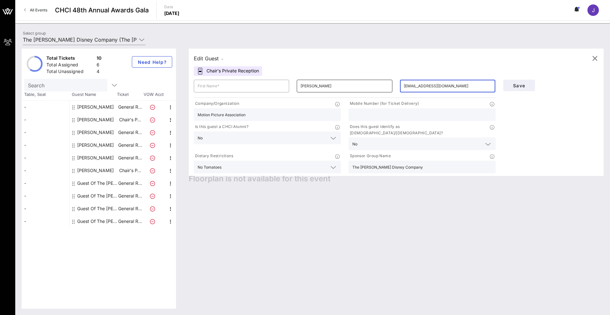
click at [321, 82] on div "​ ​ [PERSON_NAME] ​ [EMAIL_ADDRESS][DOMAIN_NAME]" at bounding box center [344, 86] width 309 height 20
drag, startPoint x: 253, startPoint y: 113, endPoint x: 159, endPoint y: 106, distance: 94.6
click at [159, 106] on div "Total Tickets 10 Total Assigned 6 Total Unassigned 4 Need Help? Search Table, S…" at bounding box center [313, 179] width 582 height 260
drag, startPoint x: 257, startPoint y: 134, endPoint x: 173, endPoint y: 131, distance: 83.9
click at [171, 132] on div "Total Tickets 10 Total Assigned 6 Total Unassigned 4 Need Help? Search Table, S…" at bounding box center [313, 179] width 582 height 260
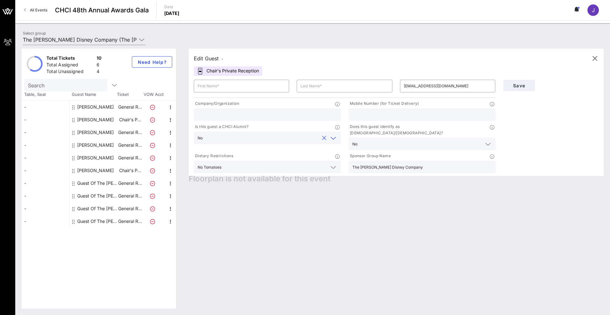
drag, startPoint x: 206, startPoint y: 137, endPoint x: 197, endPoint y: 137, distance: 9.2
click at [191, 137] on div "Is this guest a CHCI Alumni? No" at bounding box center [267, 136] width 155 height 29
drag, startPoint x: 209, startPoint y: 139, endPoint x: 184, endPoint y: 136, distance: 24.9
click at [184, 136] on div "Edit Guest - Chair's Private Reception ​ ​ ​ [EMAIL_ADDRESS][DOMAIN_NAME] Compa…" at bounding box center [392, 179] width 421 height 260
click at [199, 137] on div "No" at bounding box center [200, 138] width 5 height 4
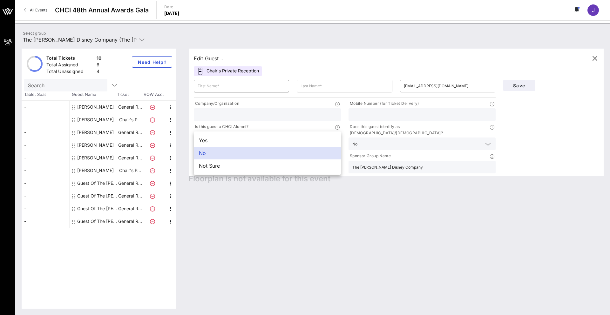
click at [213, 85] on input "text" at bounding box center [242, 86] width 88 height 10
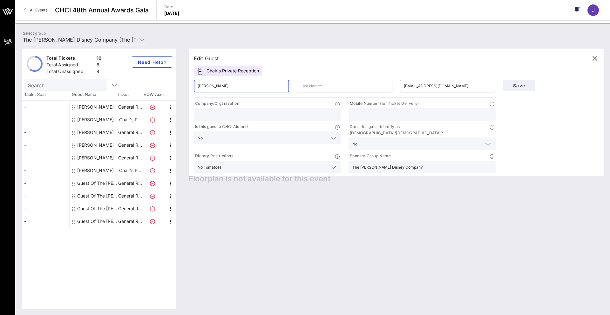
type input "[PERSON_NAME]"
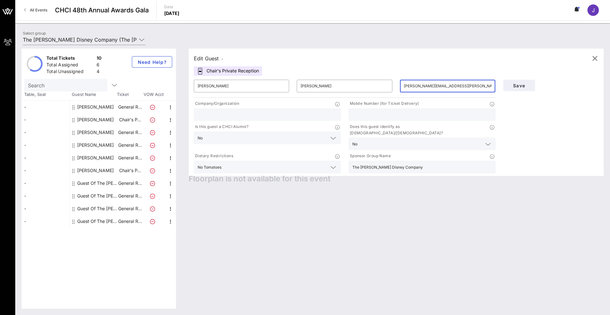
type input "[PERSON_NAME][EMAIL_ADDRESS][PERSON_NAME][DOMAIN_NAME]"
click at [273, 120] on div at bounding box center [267, 114] width 139 height 13
click at [304, 143] on div "No" at bounding box center [267, 138] width 139 height 13
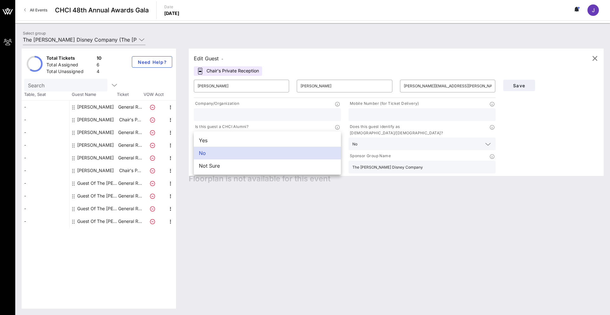
click at [283, 110] on div at bounding box center [267, 114] width 139 height 13
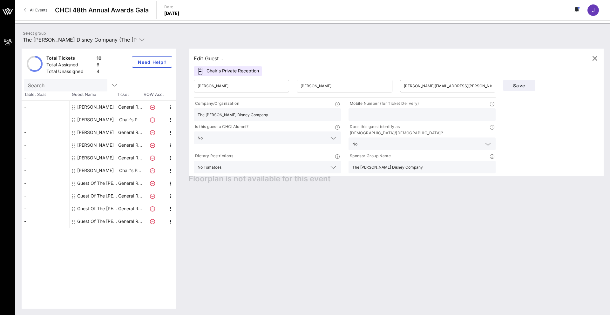
type input "The [PERSON_NAME] Disney Company"
click at [321, 113] on input "text" at bounding box center [421, 115] width 139 height 8
type input "[PHONE_NUMBER]"
click at [321, 140] on input "text" at bounding box center [417, 144] width 114 height 8
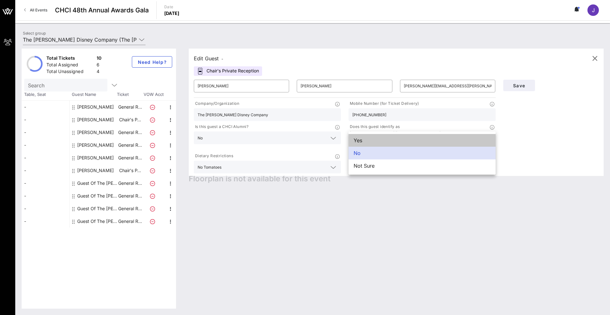
drag, startPoint x: 366, startPoint y: 141, endPoint x: 362, endPoint y: 143, distance: 4.9
click at [321, 141] on div "Yes" at bounding box center [422, 140] width 147 height 13
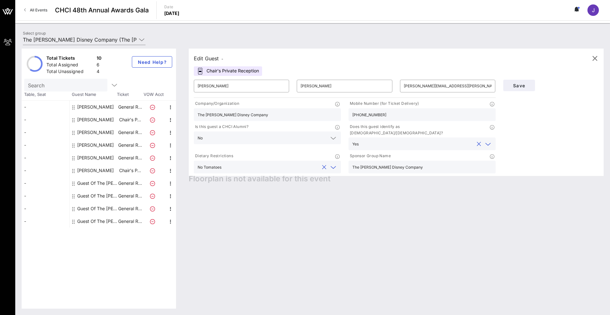
drag, startPoint x: 280, startPoint y: 163, endPoint x: 286, endPoint y: 163, distance: 5.7
click at [281, 163] on input "text" at bounding box center [271, 167] width 95 height 8
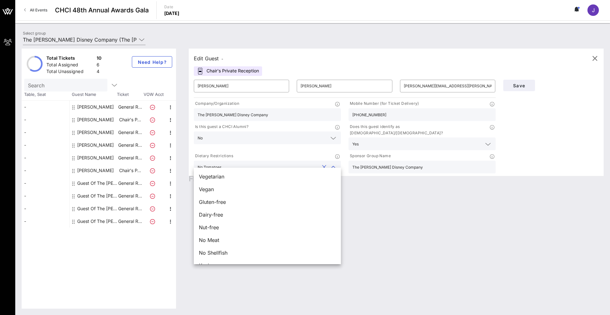
drag, startPoint x: 189, startPoint y: 157, endPoint x: 166, endPoint y: 154, distance: 23.1
click at [168, 154] on div "Total Tickets 10 Total Assigned 6 Total Unassigned 4 Need Help? Search Table, S…" at bounding box center [313, 179] width 582 height 260
click at [321, 164] on button "clear icon" at bounding box center [324, 167] width 4 height 6
click at [321, 179] on div "Edit Guest - Chair's Private Reception ​ [PERSON_NAME] ​ [PERSON_NAME] ​ [PERSO…" at bounding box center [392, 179] width 421 height 260
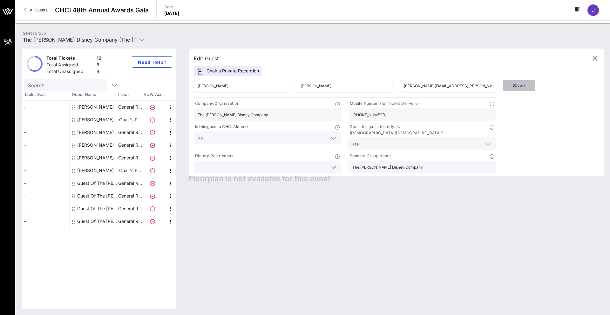
click at [321, 85] on span "Save" at bounding box center [519, 85] width 22 height 5
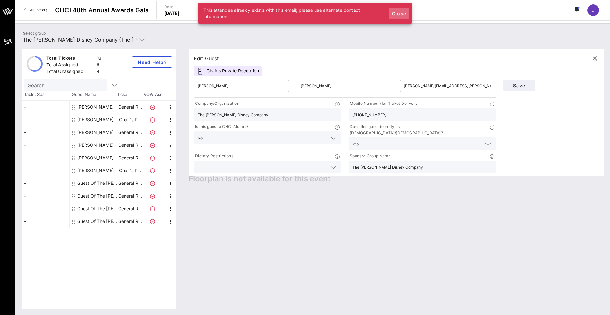
click at [321, 13] on span "Close" at bounding box center [398, 13] width 15 height 5
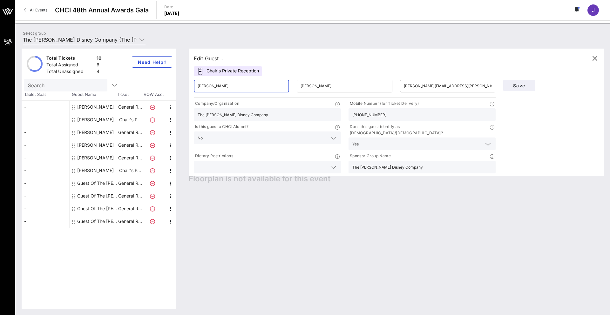
drag, startPoint x: 232, startPoint y: 87, endPoint x: 164, endPoint y: 82, distance: 67.5
click at [164, 82] on div "Total Tickets 10 Total Assigned 6 Total Unassigned 4 Need Help? Search Table, S…" at bounding box center [313, 179] width 582 height 260
drag, startPoint x: 320, startPoint y: 87, endPoint x: 271, endPoint y: 84, distance: 48.7
click at [272, 82] on div "​ ​ [PERSON_NAME] ​ [PERSON_NAME][EMAIL_ADDRESS][PERSON_NAME][DOMAIN_NAME]" at bounding box center [344, 86] width 309 height 20
drag, startPoint x: 312, startPoint y: 87, endPoint x: 286, endPoint y: 84, distance: 26.8
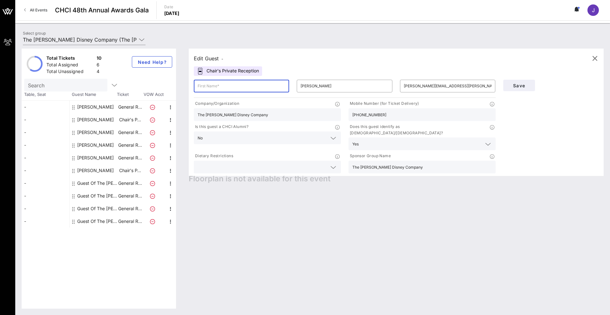
click at [285, 84] on div "​ ​ [PERSON_NAME] ​ [PERSON_NAME][EMAIL_ADDRESS][PERSON_NAME][DOMAIN_NAME]" at bounding box center [344, 86] width 309 height 20
drag, startPoint x: 285, startPoint y: 84, endPoint x: 289, endPoint y: 82, distance: 4.5
click at [283, 83] on div "​ ​ [PERSON_NAME] ​ [PERSON_NAME][EMAIL_ADDRESS][PERSON_NAME][DOMAIN_NAME]" at bounding box center [344, 86] width 309 height 20
drag, startPoint x: 409, startPoint y: 83, endPoint x: 374, endPoint y: 80, distance: 34.7
click at [321, 80] on div "​ ​ ​ [PERSON_NAME][EMAIL_ADDRESS][PERSON_NAME][DOMAIN_NAME]" at bounding box center [344, 86] width 309 height 20
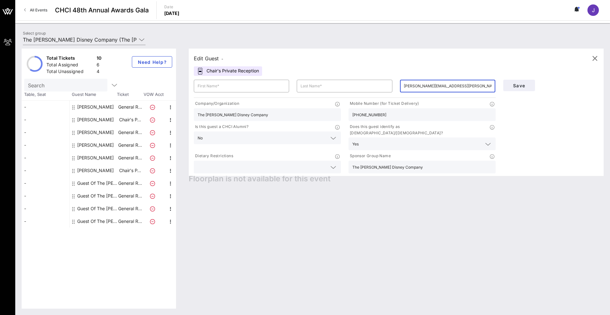
drag, startPoint x: 462, startPoint y: 85, endPoint x: 393, endPoint y: 82, distance: 69.3
click at [321, 82] on div "​ ​ ​ [PERSON_NAME][EMAIL_ADDRESS][PERSON_NAME][DOMAIN_NAME]" at bounding box center [344, 86] width 309 height 20
drag, startPoint x: 385, startPoint y: 115, endPoint x: 324, endPoint y: 112, distance: 61.1
click at [321, 112] on div "Company/Organization The [PERSON_NAME] Disney Company Mobile Number (for Ticket…" at bounding box center [344, 137] width 309 height 76
drag, startPoint x: 278, startPoint y: 117, endPoint x: 161, endPoint y: 113, distance: 116.3
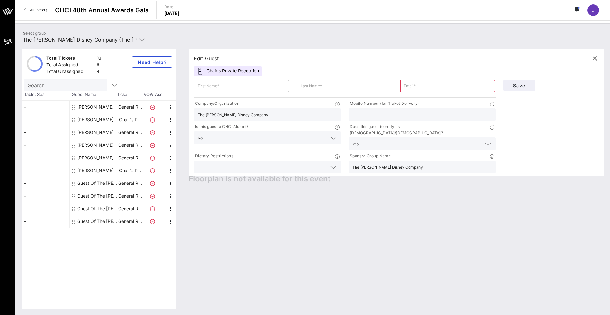
click at [161, 113] on div "Total Tickets 10 Total Assigned 6 Total Unassigned 4 Need Help? Search Table, S…" at bounding box center [313, 179] width 582 height 260
drag, startPoint x: 204, startPoint y: 137, endPoint x: 186, endPoint y: 135, distance: 18.2
click at [185, 135] on div "Edit Guest - Chair's Private Reception ​ ​ ​ Company/Organization Mobile Number…" at bounding box center [392, 179] width 421 height 260
click at [234, 82] on input "text" at bounding box center [242, 86] width 88 height 10
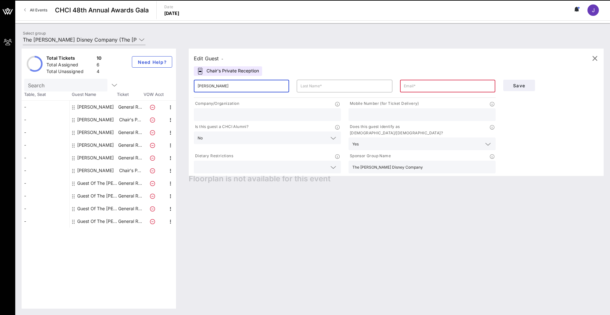
type input "[PERSON_NAME]"
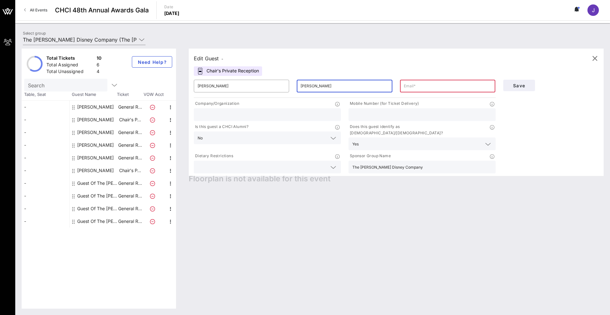
type input "[PERSON_NAME]"
drag, startPoint x: 531, startPoint y: 129, endPoint x: 528, endPoint y: 127, distance: 3.7
click at [321, 129] on div "Save" at bounding box center [550, 125] width 103 height 99
click at [321, 88] on button "Save" at bounding box center [519, 85] width 32 height 11
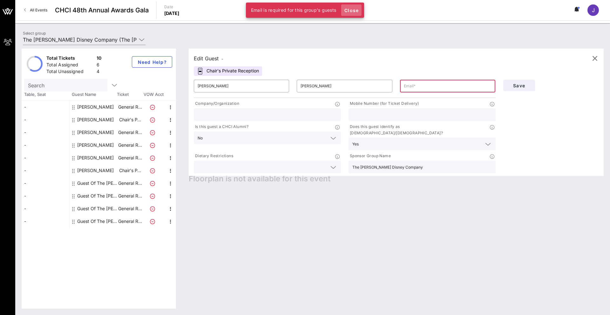
drag, startPoint x: 352, startPoint y: 8, endPoint x: 351, endPoint y: 12, distance: 4.4
click at [321, 8] on span "Close" at bounding box center [351, 10] width 15 height 5
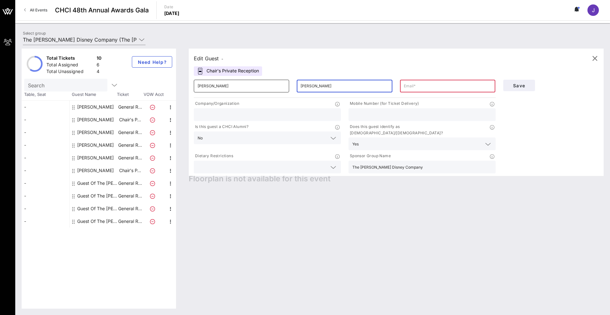
drag, startPoint x: 318, startPoint y: 85, endPoint x: 254, endPoint y: 86, distance: 64.2
click at [255, 87] on div "​ [PERSON_NAME] ​ [PERSON_NAME] ​" at bounding box center [344, 86] width 309 height 20
drag, startPoint x: 233, startPoint y: 88, endPoint x: 168, endPoint y: 80, distance: 65.0
click at [168, 80] on div "Total Tickets 10 Total Assigned 6 Total Unassigned 4 Need Help? Search Table, S…" at bounding box center [313, 179] width 582 height 260
drag, startPoint x: 359, startPoint y: 136, endPoint x: 334, endPoint y: 136, distance: 25.4
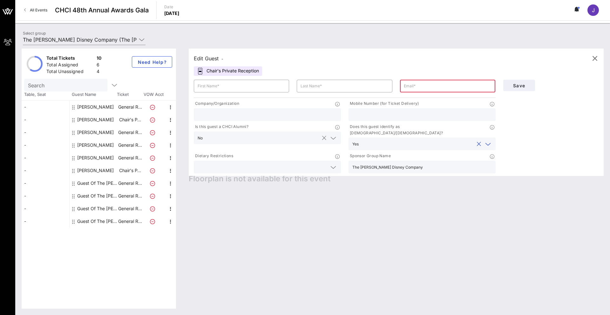
click at [321, 136] on div "Company/Organization Mobile Number (for Ticket Delivery) Is this guest a CHCI A…" at bounding box center [344, 137] width 309 height 76
click at [321, 140] on input "text" at bounding box center [417, 144] width 113 height 8
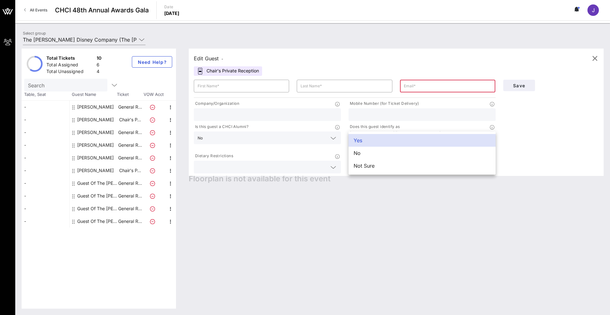
drag, startPoint x: 524, startPoint y: 125, endPoint x: 524, endPoint y: 117, distance: 8.3
click at [321, 122] on div "Save" at bounding box center [550, 125] width 103 height 99
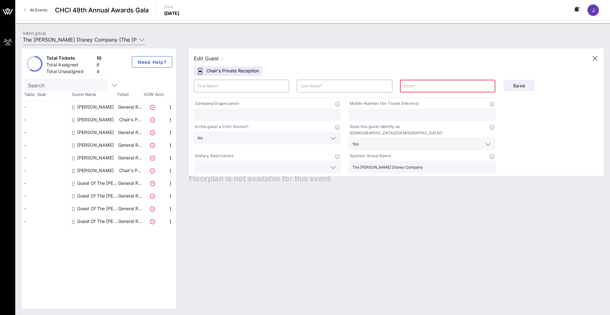
click at [321, 79] on div "Save" at bounding box center [550, 85] width 103 height 19
click at [321, 84] on span "Save" at bounding box center [519, 85] width 22 height 5
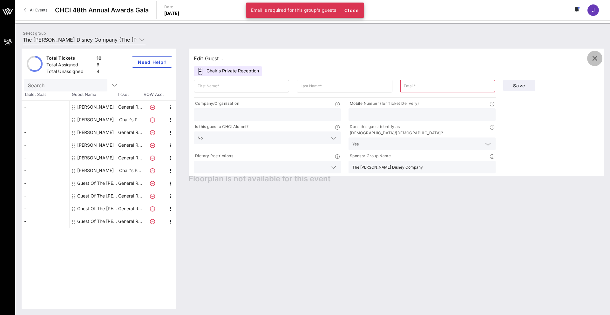
drag, startPoint x: 595, startPoint y: 58, endPoint x: 510, endPoint y: 70, distance: 86.6
click at [321, 58] on icon "button" at bounding box center [595, 59] width 8 height 8
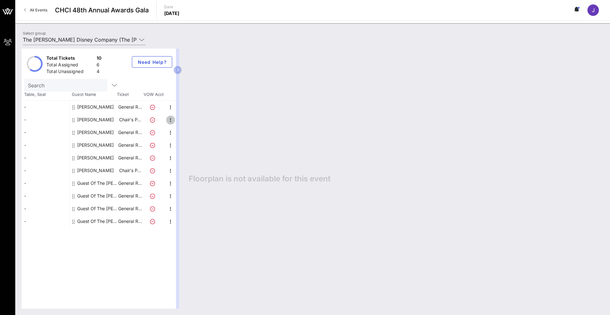
click at [171, 120] on icon "button" at bounding box center [171, 120] width 8 height 8
click at [182, 120] on div "Edit" at bounding box center [186, 121] width 13 height 5
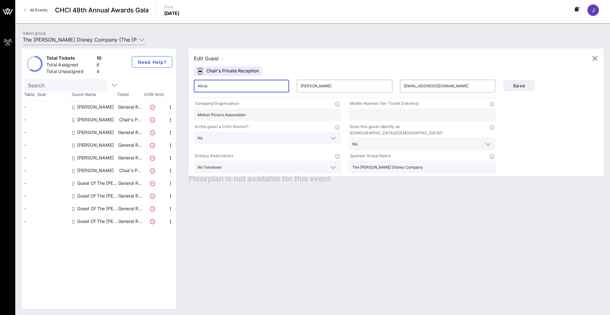
drag, startPoint x: 192, startPoint y: 87, endPoint x: 178, endPoint y: 85, distance: 14.7
click at [178, 85] on div "Total Tickets 10 Total Assigned 6 Total Unassigned 4 Need Help? Search Table, S…" at bounding box center [313, 179] width 582 height 260
drag, startPoint x: 326, startPoint y: 88, endPoint x: 299, endPoint y: 84, distance: 27.0
click at [299, 84] on div "​ [PERSON_NAME]" at bounding box center [344, 86] width 95 height 13
click at [321, 88] on input "[EMAIL_ADDRESS][DOMAIN_NAME]" at bounding box center [448, 86] width 88 height 10
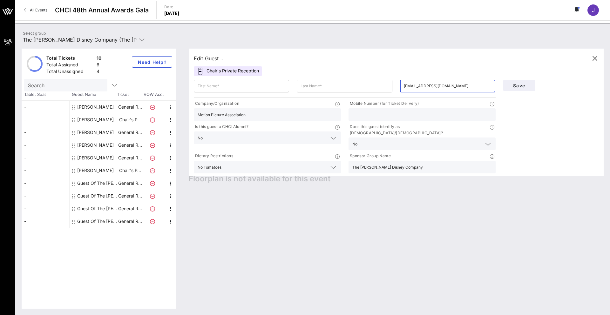
type input "[EMAIL_ADDRESS][DOMAIN_NAME]"
drag, startPoint x: 430, startPoint y: 82, endPoint x: 368, endPoint y: 75, distance: 62.0
click at [321, 75] on div "Edit Guest - Chair's Private Reception ​ ​ ​ [EMAIL_ADDRESS][DOMAIN_NAME] Compa…" at bounding box center [396, 112] width 415 height 127
drag, startPoint x: 250, startPoint y: 114, endPoint x: 173, endPoint y: 106, distance: 77.9
click at [173, 106] on div "Total Tickets 10 Total Assigned 6 Total Unassigned 4 Need Help? Search Table, S…" at bounding box center [313, 179] width 582 height 260
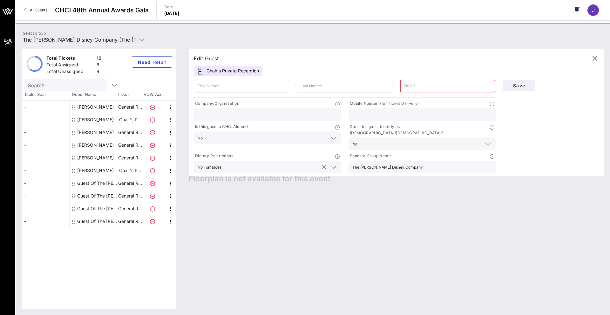
click at [321, 164] on div at bounding box center [325, 168] width 8 height 8
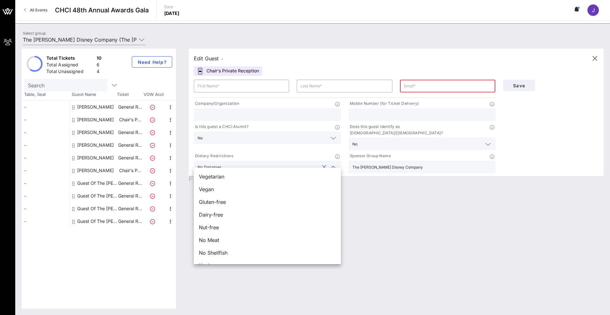
click at [321, 164] on button "clear icon" at bounding box center [324, 167] width 4 height 6
drag, startPoint x: 397, startPoint y: 160, endPoint x: 349, endPoint y: 159, distance: 48.0
click at [321, 161] on div "The [PERSON_NAME] Disney Company" at bounding box center [422, 167] width 147 height 13
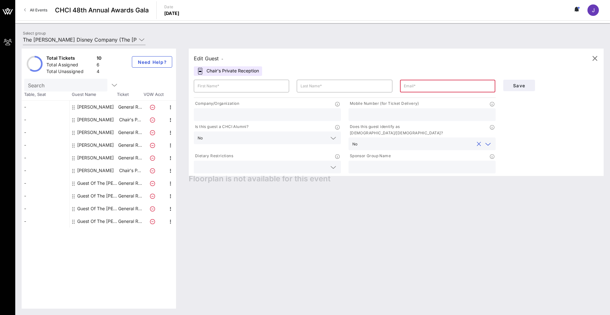
click at [321, 140] on input "text" at bounding box center [417, 144] width 114 height 8
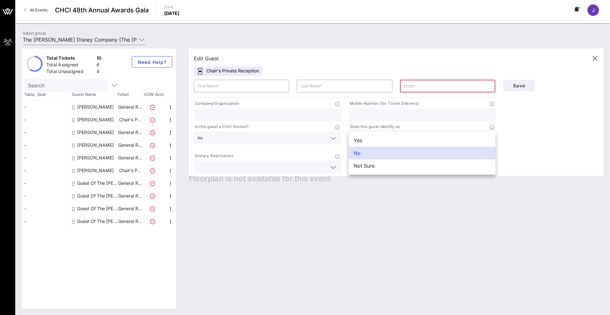
click at [321, 163] on input "text" at bounding box center [262, 167] width 129 height 8
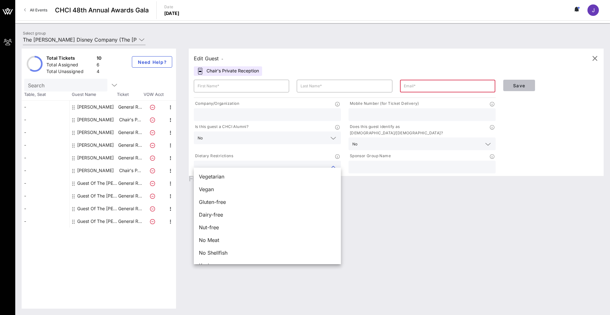
click at [321, 86] on button "Save" at bounding box center [519, 85] width 32 height 11
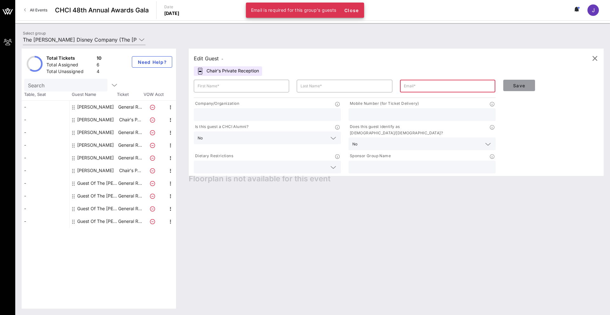
click at [321, 86] on span "Save" at bounding box center [519, 85] width 22 height 5
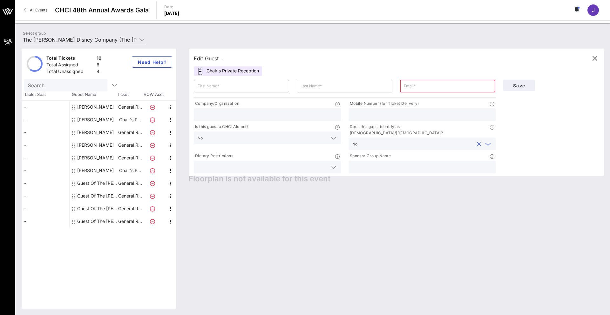
drag, startPoint x: 362, startPoint y: 137, endPoint x: 351, endPoint y: 136, distance: 11.1
click at [321, 138] on div "No" at bounding box center [422, 144] width 147 height 13
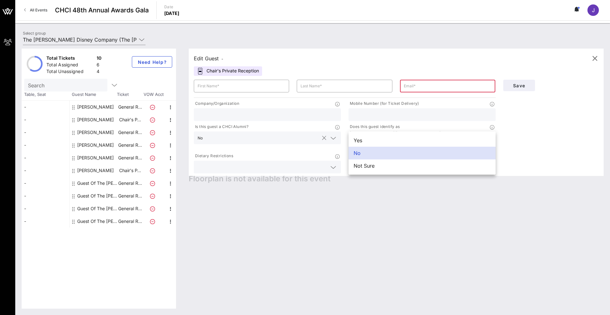
click at [321, 137] on button "clear icon" at bounding box center [324, 138] width 4 height 6
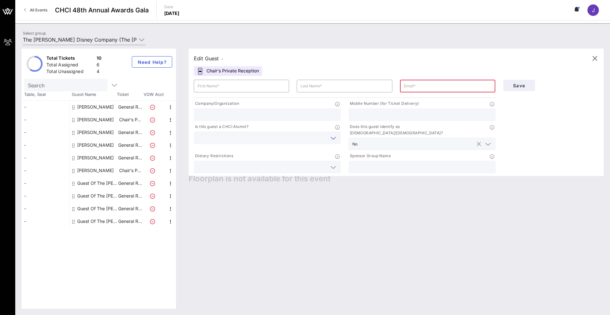
click at [321, 141] on button "clear icon" at bounding box center [479, 144] width 4 height 6
click at [321, 91] on button "Save" at bounding box center [519, 85] width 32 height 11
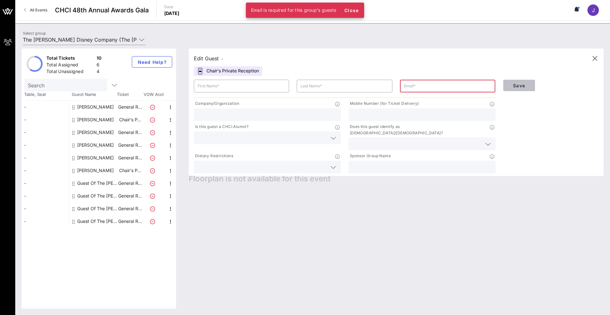
click at [321, 86] on span "Save" at bounding box center [519, 85] width 22 height 5
drag, startPoint x: 389, startPoint y: 85, endPoint x: 386, endPoint y: 86, distance: 3.2
click at [321, 85] on div "​" at bounding box center [344, 86] width 95 height 13
click at [321, 85] on input "text" at bounding box center [448, 86] width 88 height 10
click at [321, 84] on span "Save" at bounding box center [519, 85] width 22 height 5
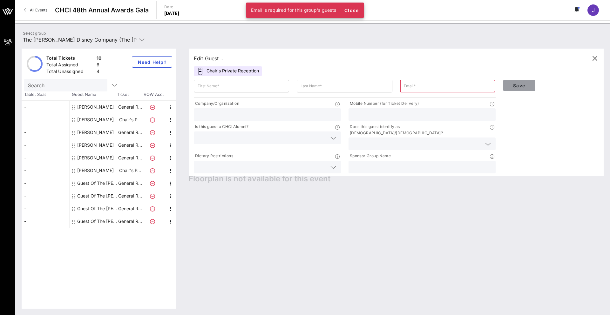
click at [321, 85] on span "Save" at bounding box center [519, 85] width 22 height 5
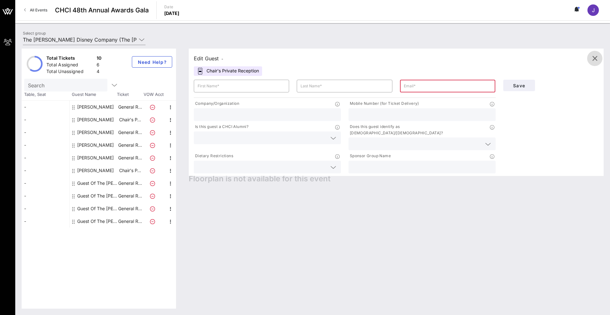
click at [321, 59] on icon "button" at bounding box center [595, 59] width 8 height 8
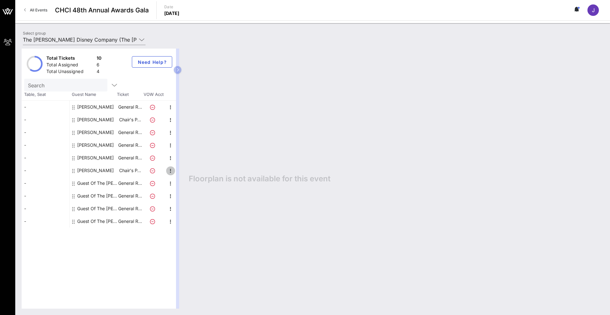
click at [169, 170] on icon "button" at bounding box center [171, 171] width 8 height 8
click at [185, 171] on div "Edit" at bounding box center [186, 172] width 13 height 5
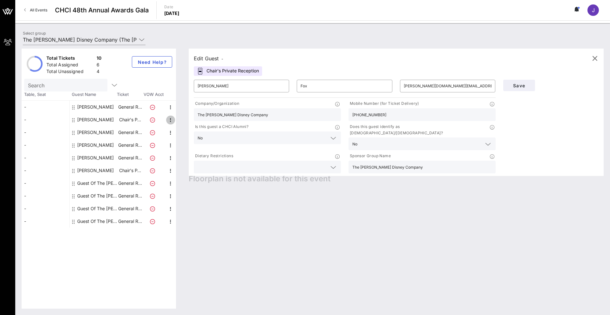
click at [173, 119] on icon "button" at bounding box center [171, 120] width 8 height 8
click at [184, 121] on div "Edit" at bounding box center [186, 121] width 13 height 5
type input "Alivia"
type input "[PERSON_NAME]"
type input "[EMAIL_ADDRESS][DOMAIN_NAME]"
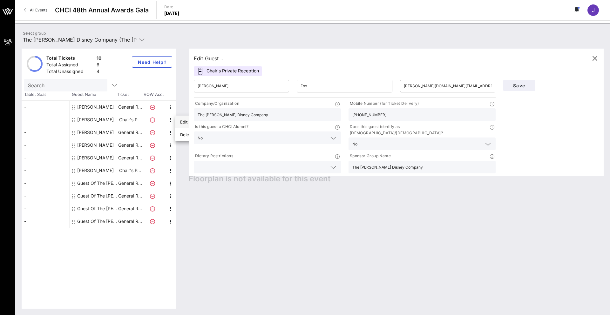
type input "Motion Picture Association"
drag, startPoint x: 216, startPoint y: 83, endPoint x: 174, endPoint y: 85, distance: 42.0
click at [175, 85] on div "Total Tickets 10 Total Assigned 6 Total Unassigned 4 Need Help? Search Table, S…" at bounding box center [313, 179] width 582 height 260
type input "[PERSON_NAME]"
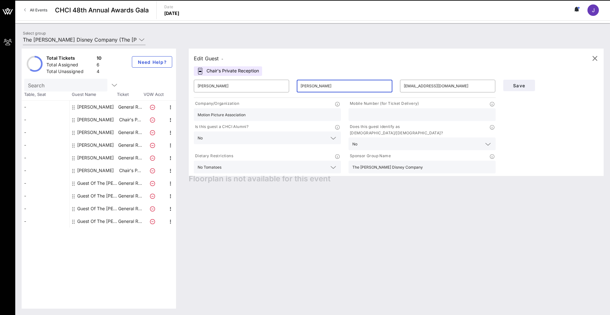
type input "[PERSON_NAME]"
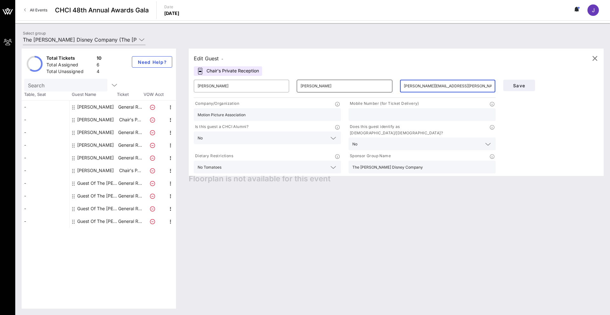
drag, startPoint x: 458, startPoint y: 86, endPoint x: 389, endPoint y: 84, distance: 68.7
click at [321, 84] on div "​ [PERSON_NAME] ​ [PERSON_NAME] ​ [PERSON_NAME][EMAIL_ADDRESS][PERSON_NAME][DOM…" at bounding box center [344, 86] width 309 height 20
type input "[EMAIL_ADDRESS][DOMAIN_NAME]"
drag, startPoint x: 275, startPoint y: 117, endPoint x: 168, endPoint y: 114, distance: 107.1
click at [168, 114] on div "Total Tickets 10 Total Assigned 6 Total Unassigned 4 Need Help? Search Table, S…" at bounding box center [313, 179] width 582 height 260
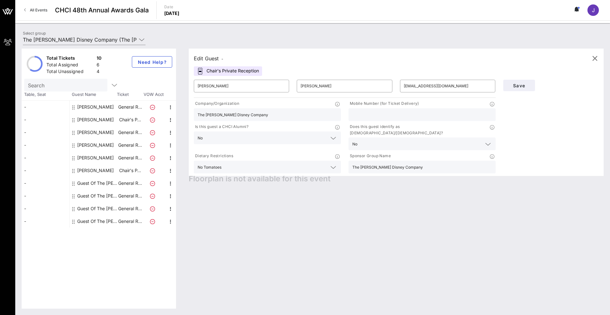
type input "The [PERSON_NAME] Disney Company"
type input "[PHONE_NUMBER]"
click at [229, 142] on div "No" at bounding box center [267, 138] width 139 height 13
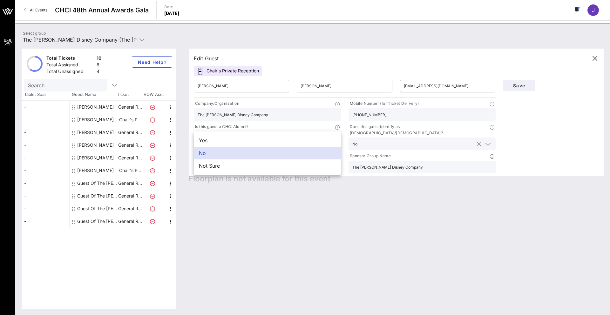
click at [321, 143] on div "No" at bounding box center [421, 144] width 139 height 13
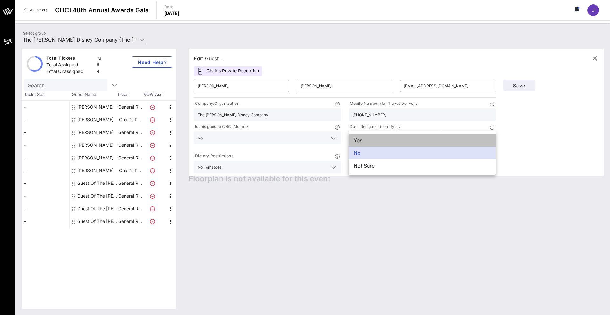
click at [321, 142] on div "Yes" at bounding box center [422, 140] width 147 height 13
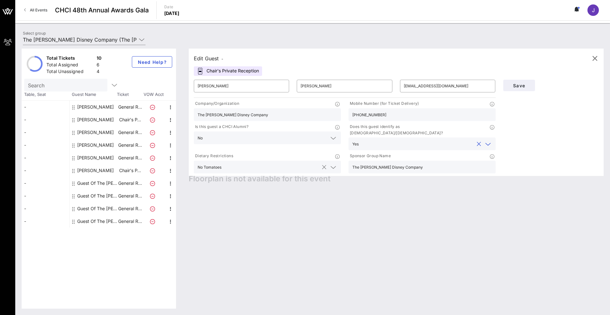
click at [321, 164] on div at bounding box center [325, 168] width 8 height 8
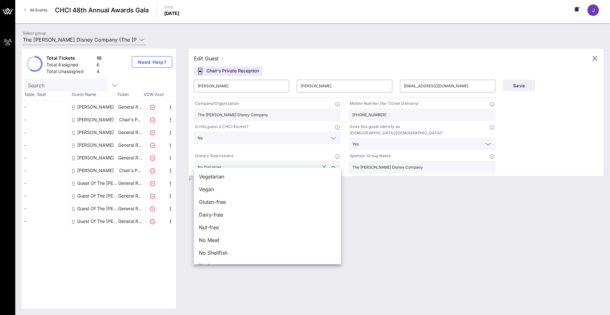
click at [321, 164] on button "clear icon" at bounding box center [324, 167] width 4 height 6
click at [321, 85] on span "Save" at bounding box center [519, 85] width 22 height 5
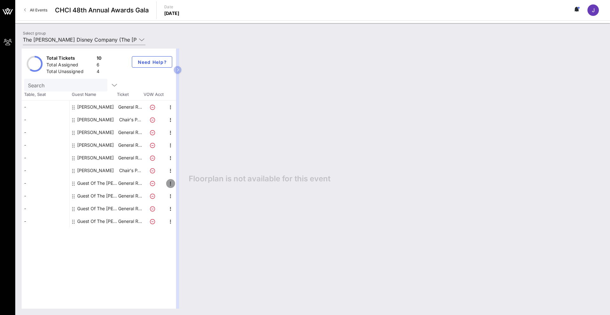
click at [172, 185] on icon "button" at bounding box center [171, 184] width 8 height 8
click at [183, 185] on div "Edit" at bounding box center [186, 185] width 13 height 5
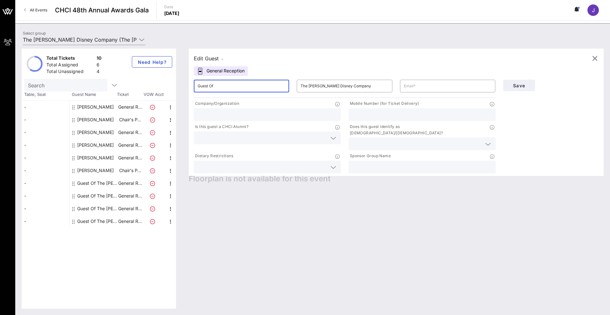
drag, startPoint x: 255, startPoint y: 85, endPoint x: 169, endPoint y: 73, distance: 86.9
click at [169, 73] on div "Total Tickets 10 Total Assigned 6 Total Unassigned 4 Need Help? Search Table, S…" at bounding box center [313, 179] width 582 height 260
type input "Alivia"
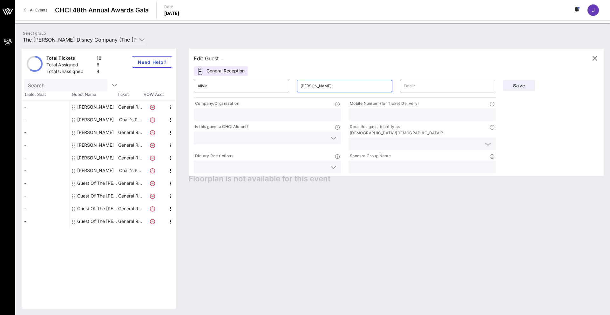
type input "[PERSON_NAME]"
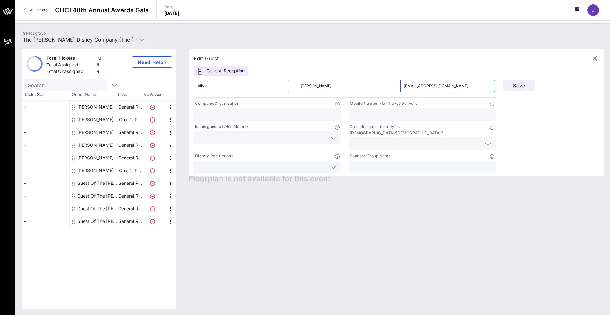
type input "[EMAIL_ADDRESS][DOMAIN_NAME]"
type input "Motion Pictures Association"
click at [321, 139] on div at bounding box center [267, 138] width 147 height 13
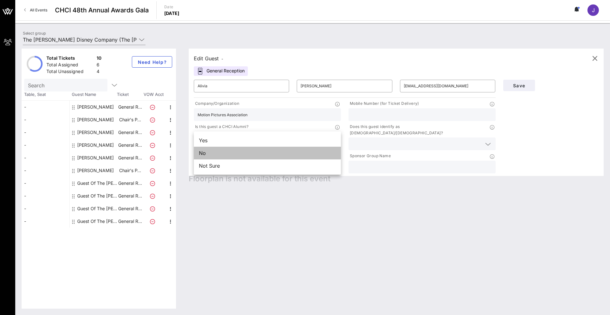
click at [267, 152] on div "No" at bounding box center [267, 153] width 147 height 13
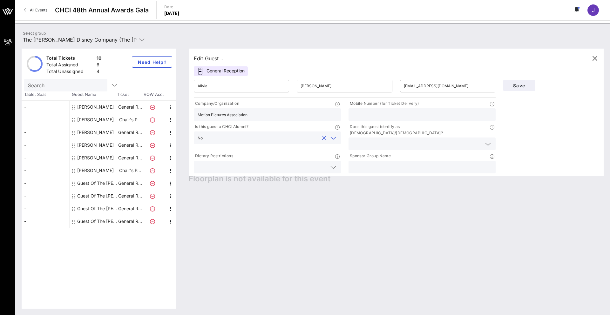
click at [321, 142] on div at bounding box center [421, 144] width 139 height 13
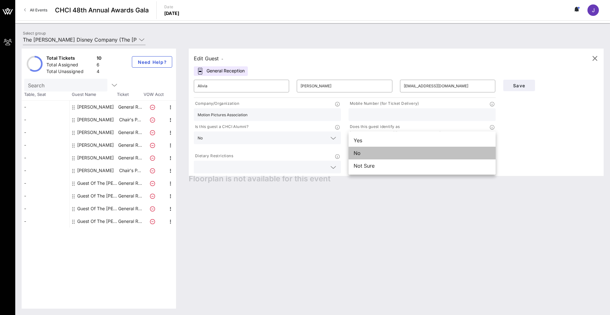
click at [321, 155] on div "No" at bounding box center [422, 153] width 147 height 13
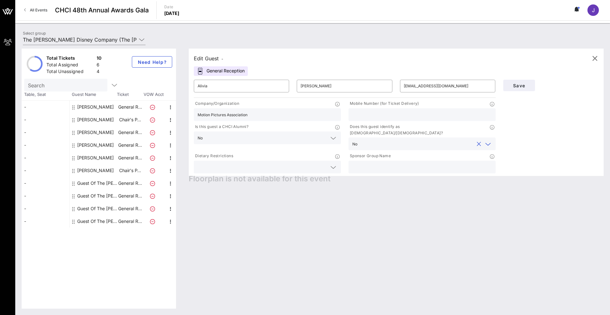
click at [305, 163] on input "text" at bounding box center [262, 167] width 129 height 8
type input "No tomatoes"
click at [321, 163] on input "text" at bounding box center [421, 167] width 139 height 8
type input "The [PERSON_NAME] Disney Company"
click at [321, 85] on span "Save" at bounding box center [519, 85] width 22 height 5
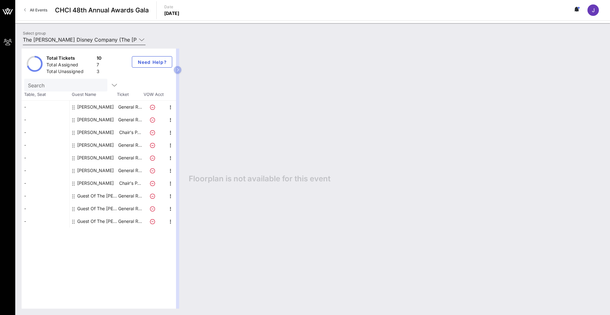
click at [141, 41] on icon at bounding box center [142, 40] width 6 height 8
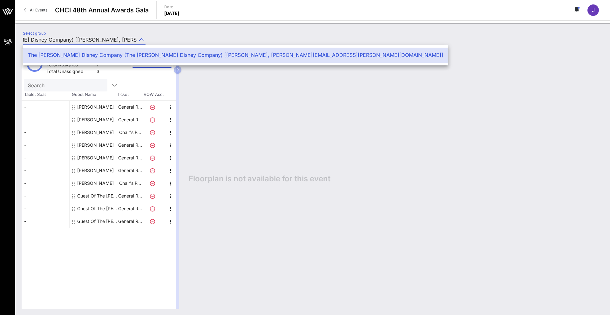
click at [165, 41] on div "Select group The [PERSON_NAME] Disney Company (The [PERSON_NAME] Disney Company…" at bounding box center [312, 41] width 587 height 22
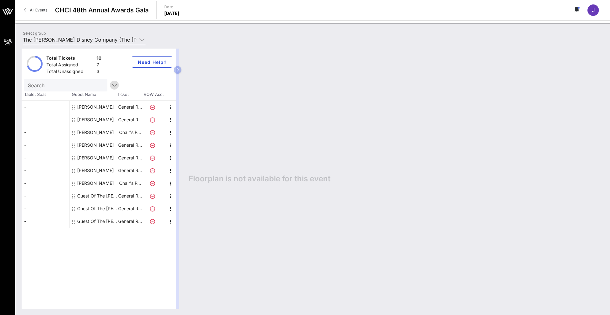
click at [111, 85] on icon "button" at bounding box center [115, 85] width 8 height 8
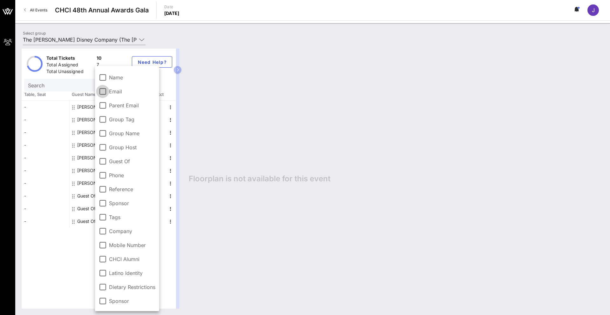
click at [100, 91] on div at bounding box center [102, 91] width 11 height 11
click at [71, 87] on input "Search" at bounding box center [65, 85] width 74 height 8
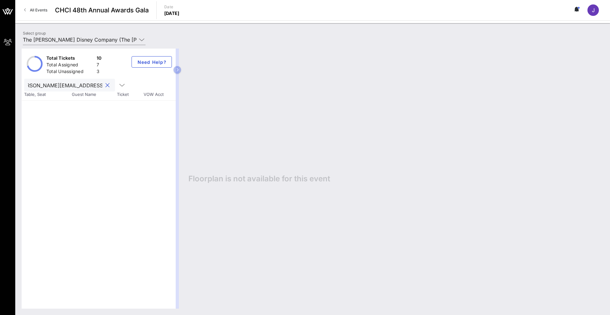
scroll to position [0, 14]
type input "[PERSON_NAME][EMAIL_ADDRESS][PERSON_NAME][DOMAIN_NAME]"
click at [118, 83] on icon "button" at bounding box center [122, 85] width 8 height 8
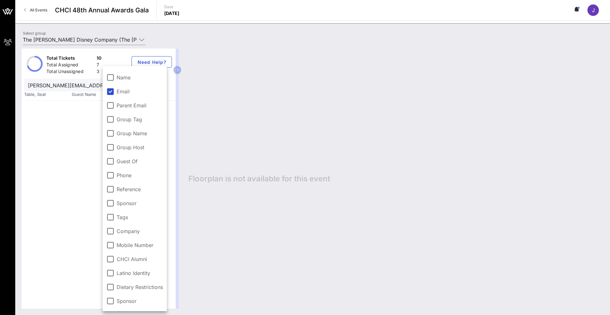
click at [105, 86] on button "clear icon" at bounding box center [107, 85] width 4 height 6
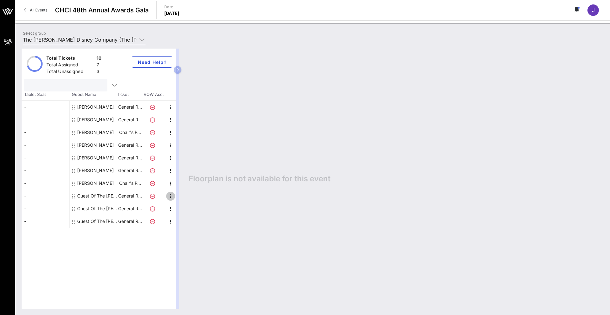
click at [170, 195] on icon "button" at bounding box center [171, 197] width 8 height 8
drag, startPoint x: 184, startPoint y: 196, endPoint x: 212, endPoint y: 180, distance: 31.6
click at [184, 196] on div "Edit" at bounding box center [186, 198] width 13 height 5
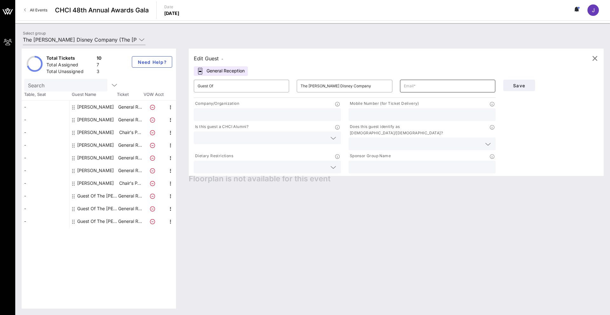
click at [321, 88] on div "​" at bounding box center [447, 86] width 103 height 20
click at [321, 86] on input "text" at bounding box center [448, 86] width 88 height 10
type input "[PERSON_NAME][EMAIL_ADDRESS][PERSON_NAME][DOMAIN_NAME]"
click at [321, 86] on span "Save" at bounding box center [519, 85] width 22 height 5
click at [321, 85] on span "Save" at bounding box center [519, 85] width 22 height 5
